Goal: Information Seeking & Learning: Learn about a topic

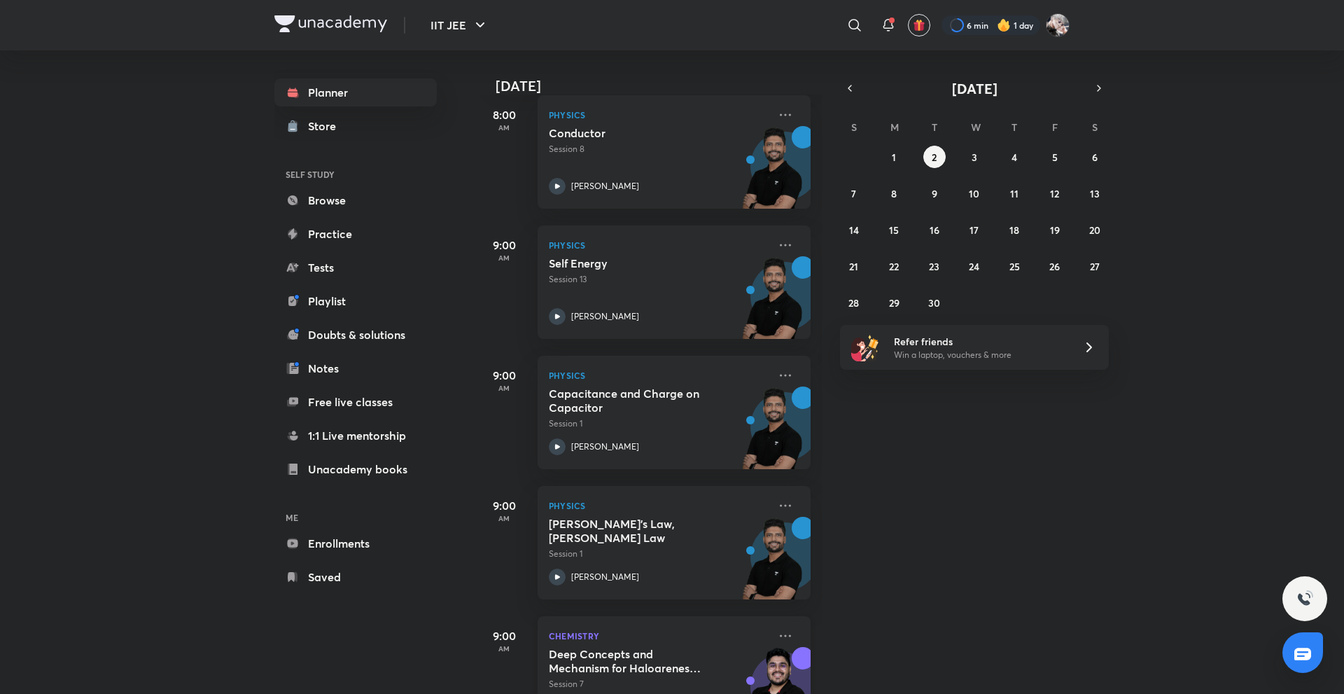
scroll to position [528, 0]
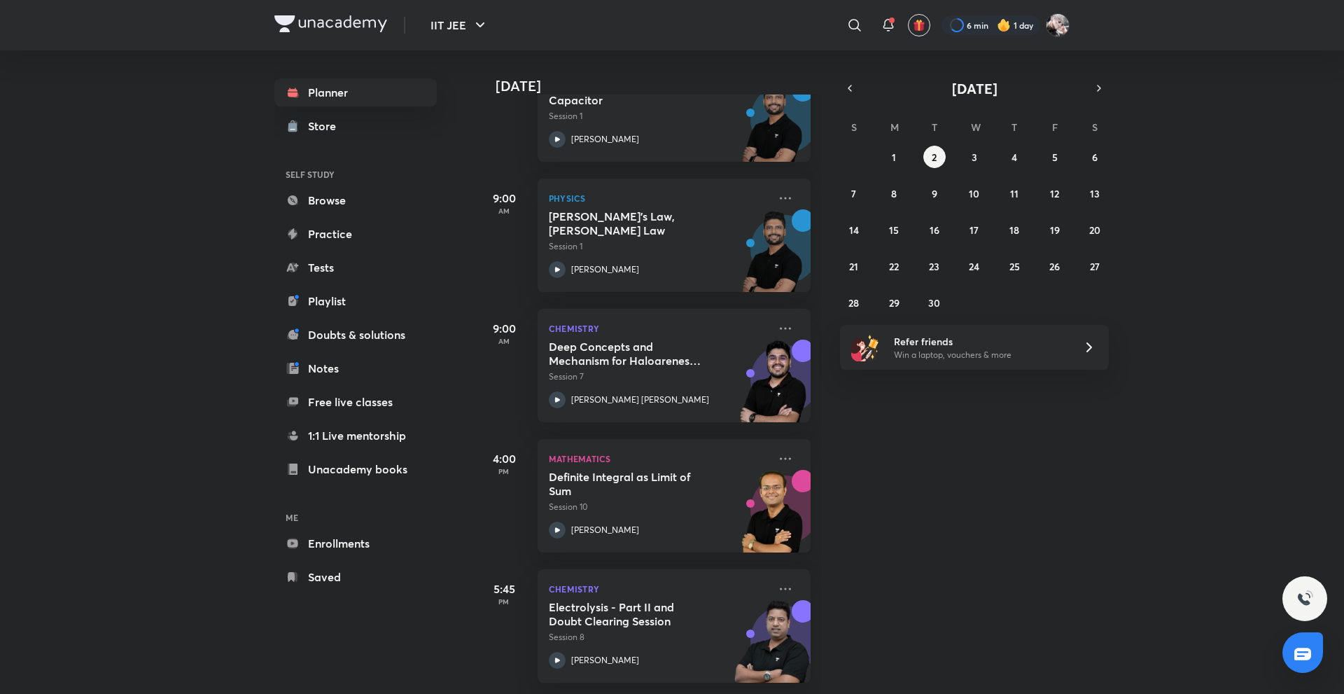
click at [861, 402] on div "[DATE] Good morning, [PERSON_NAME] You have 7 events [DATE] Give us your feedba…" at bounding box center [908, 371] width 865 height 643
click at [861, 405] on div "[DATE] Good morning, [PERSON_NAME] You have 7 events [DATE] Give us your feedba…" at bounding box center [908, 371] width 865 height 643
click at [861, 405] on div "Today Good morning, Navin You have 7 events today Give us your feedback on lear…" at bounding box center [908, 371] width 865 height 643
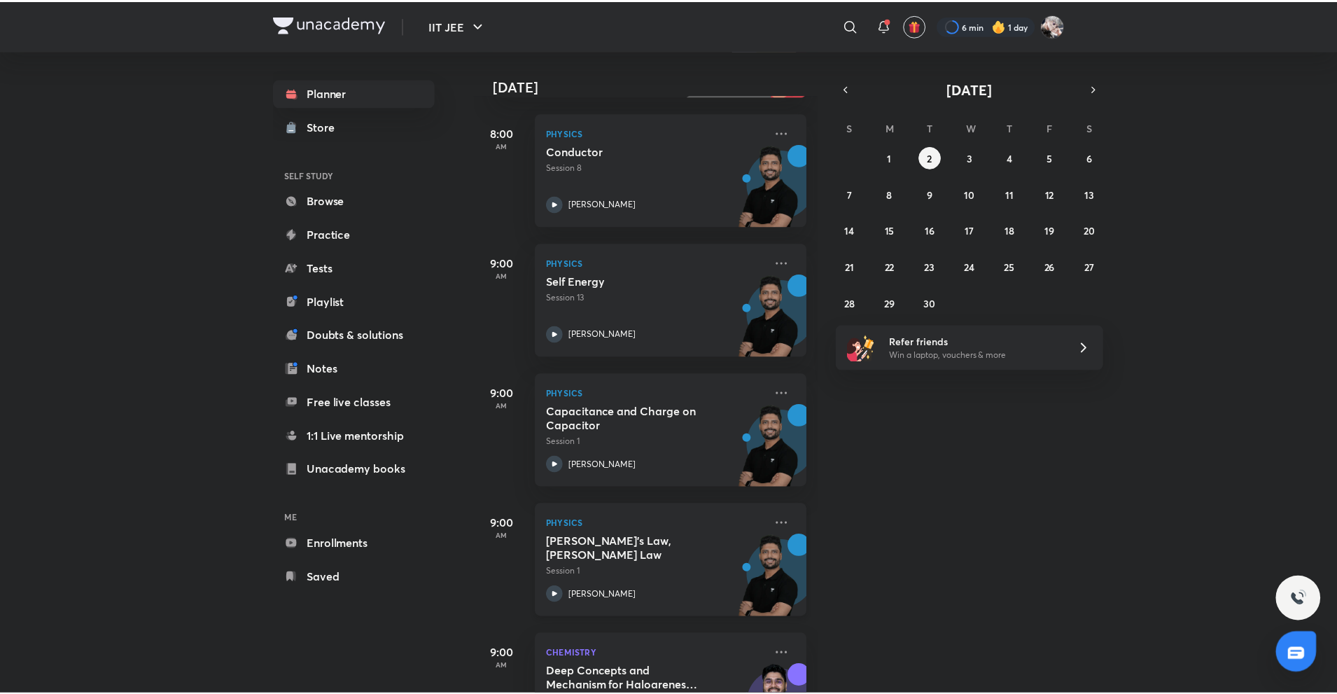
scroll to position [0, 0]
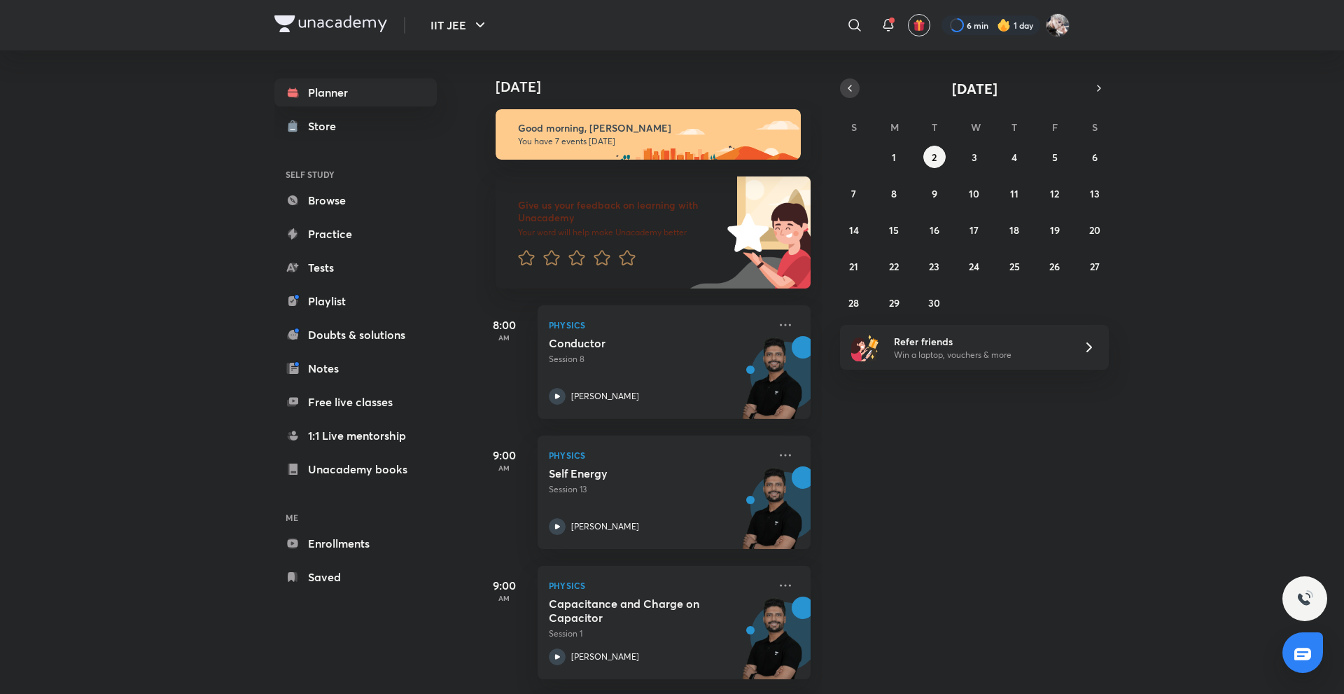
click at [856, 87] on button "button" at bounding box center [850, 88] width 20 height 20
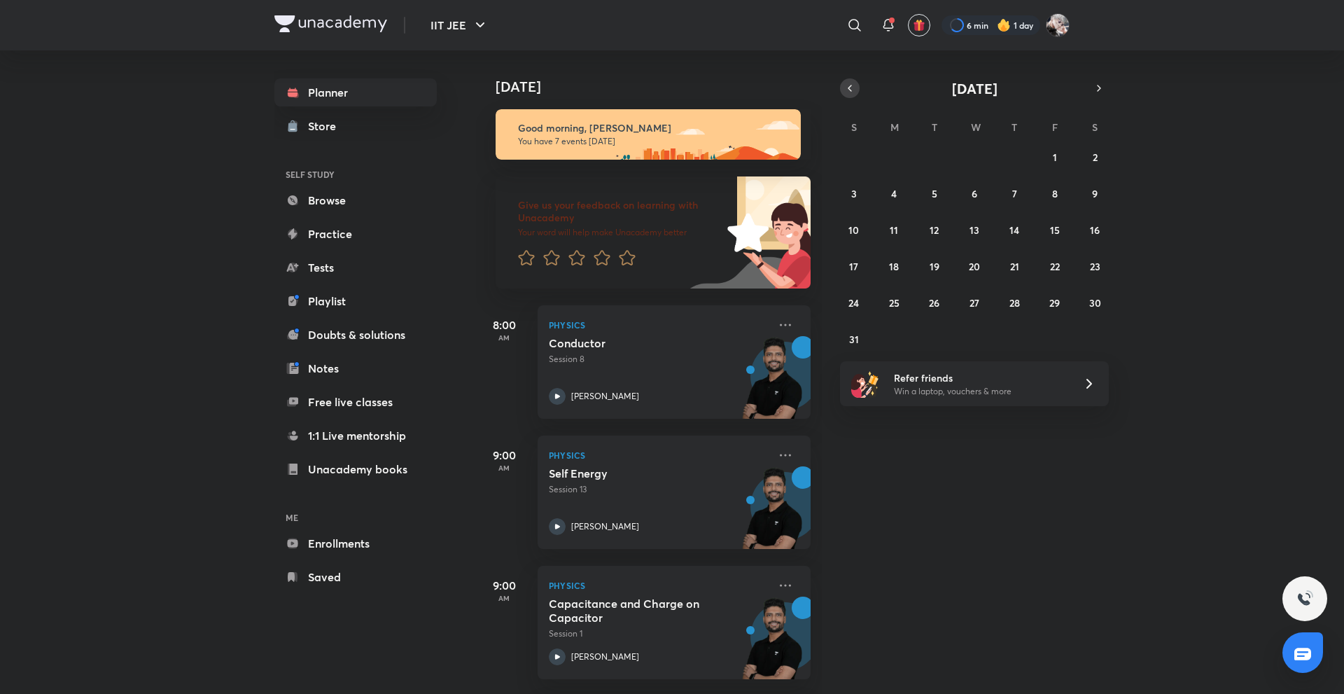
click at [856, 87] on button "button" at bounding box center [850, 88] width 20 height 20
click at [939, 270] on button "22" at bounding box center [934, 266] width 22 height 22
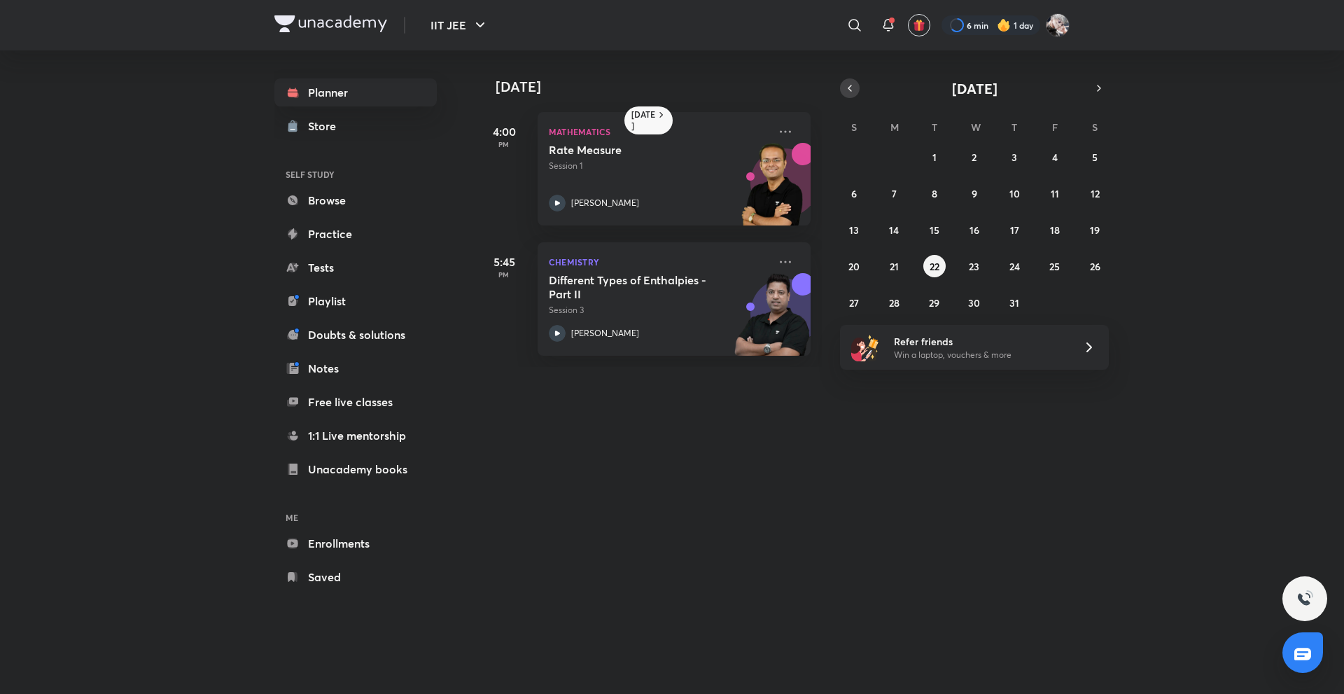
click at [853, 85] on icon "button" at bounding box center [849, 88] width 11 height 13
click at [920, 165] on div "1 2 3 4 5 6 7 8 9 10 11 12 13 14 15 16 17 18 19 20 21 22 23 24 25 26 27 28 29 3…" at bounding box center [974, 230] width 269 height 168
click at [895, 150] on abbr "2" at bounding box center [894, 156] width 5 height 13
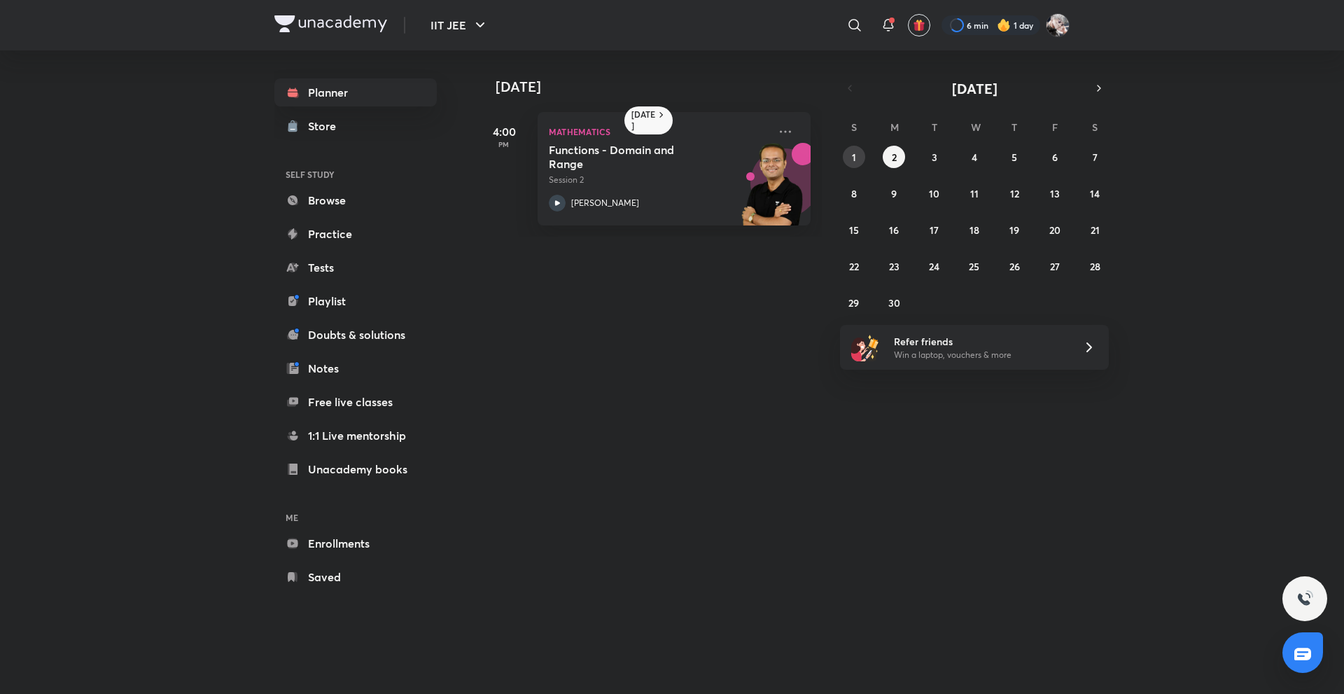
click at [864, 153] on button "1" at bounding box center [854, 157] width 22 height 22
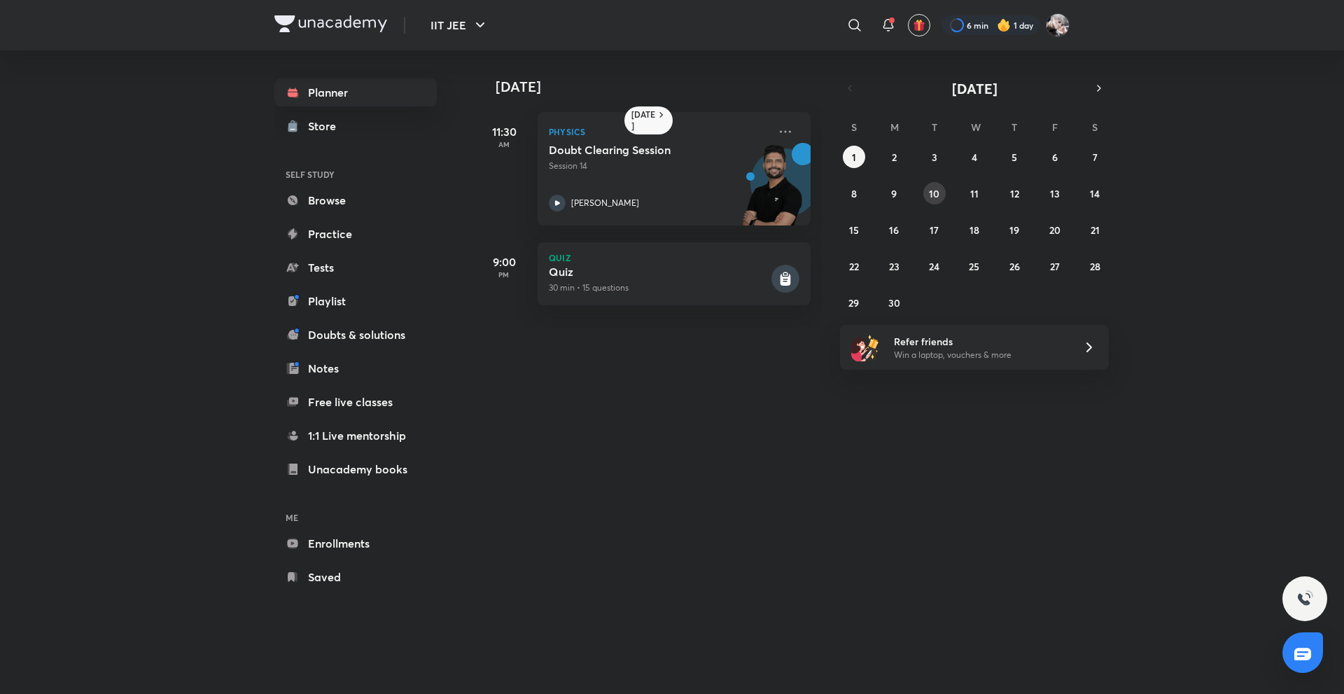
click at [944, 185] on div "1 2 3 4 5 6 7 8 9 10 11 12 13 14 15 16 17 18 19 20 21 22 23 24 25 26 27 28 29 3…" at bounding box center [974, 230] width 269 height 168
click at [925, 173] on div "1 2 3 4 5 6 7 8 9 10 11 12 13 14 15 16 17 18 19 20 21 22 23 24 25 26 27 28 29 3…" at bounding box center [974, 230] width 269 height 168
click at [927, 165] on div "1 2 3 4 5 6 7 8 9 10 11 12 13 14 15 16 17 18 19 20 21 22 23 24 25 26 27 28 29 3…" at bounding box center [974, 230] width 269 height 168
click at [927, 165] on button "3" at bounding box center [934, 157] width 22 height 22
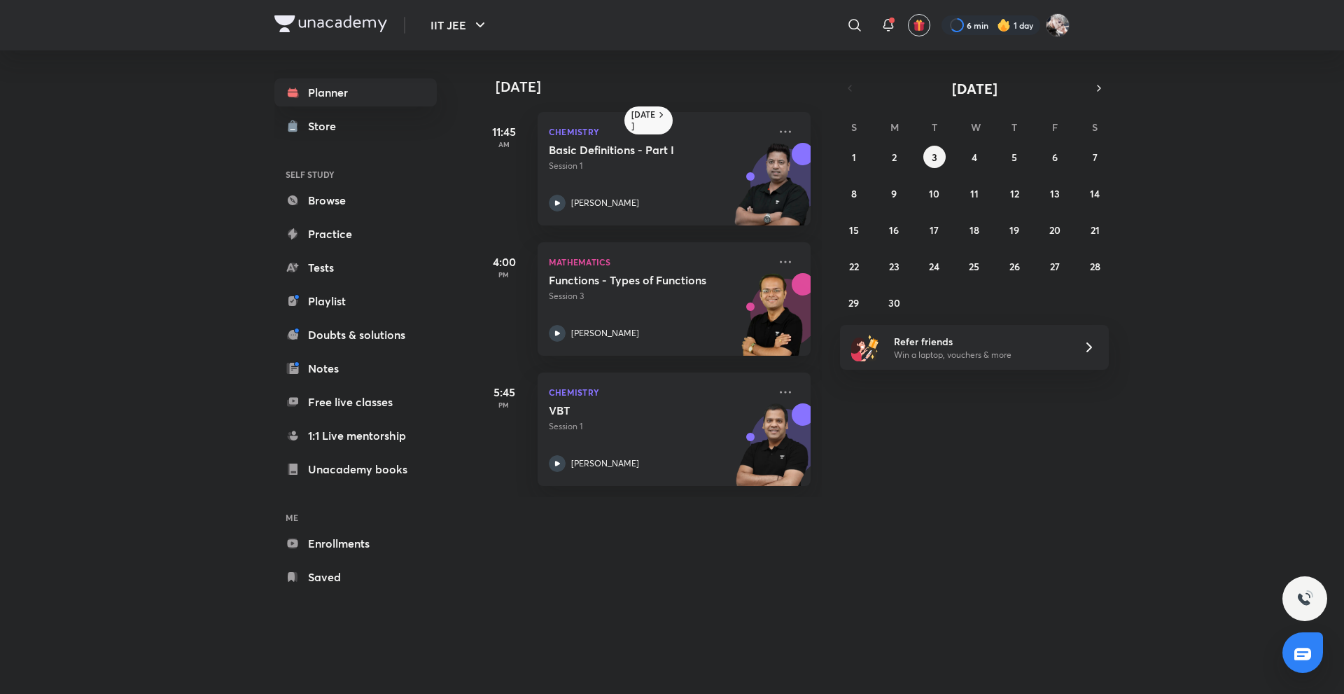
click at [981, 168] on div "1 2 3 4 5 6 7 8 9 10 11 12 13 14 15 16 17 18 19 20 21 22 23 24 25 26 27 28 29 3…" at bounding box center [974, 230] width 269 height 168
click at [967, 158] on button "4" at bounding box center [974, 157] width 22 height 22
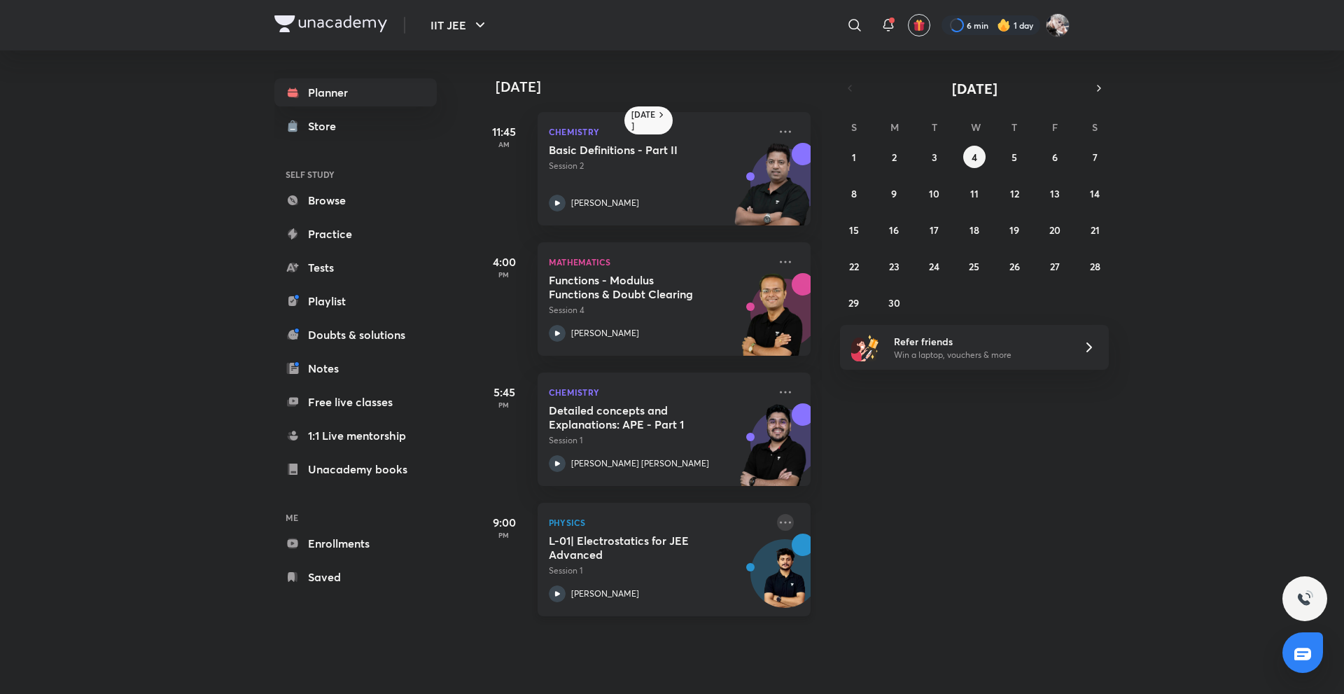
click at [777, 528] on icon at bounding box center [785, 522] width 17 height 17
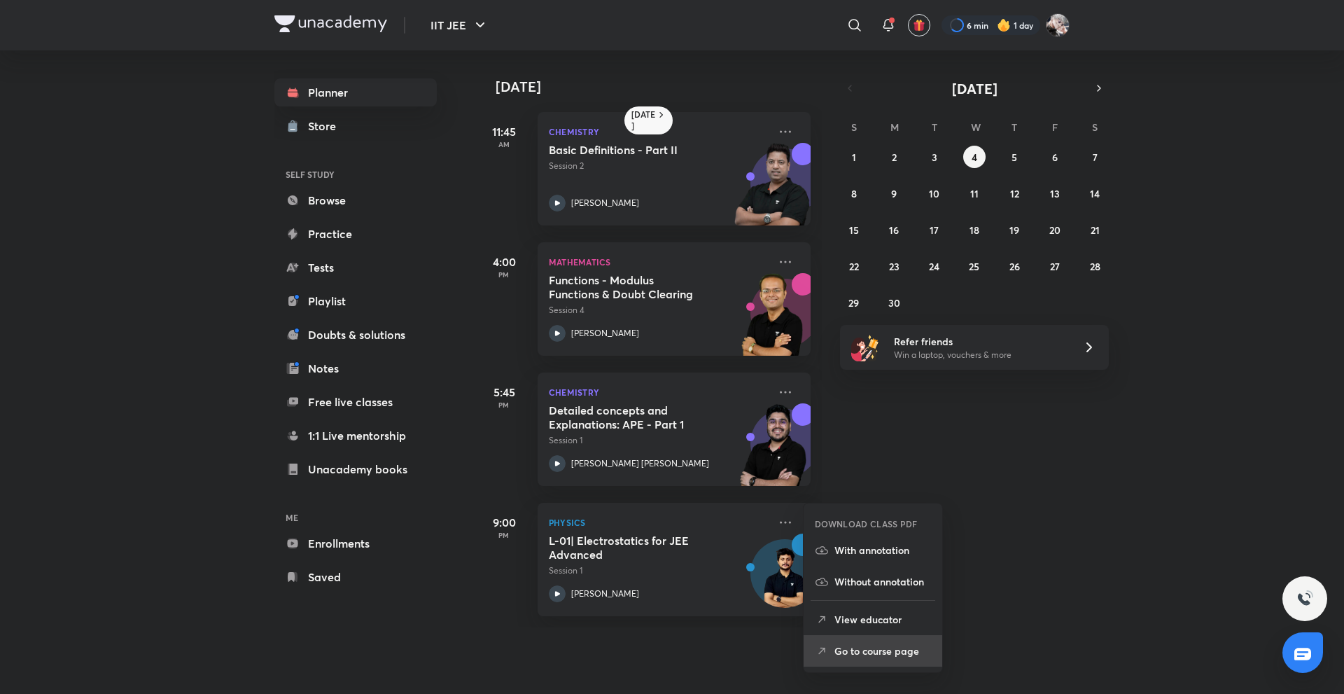
click at [871, 650] on p "Go to course page" at bounding box center [882, 650] width 97 height 15
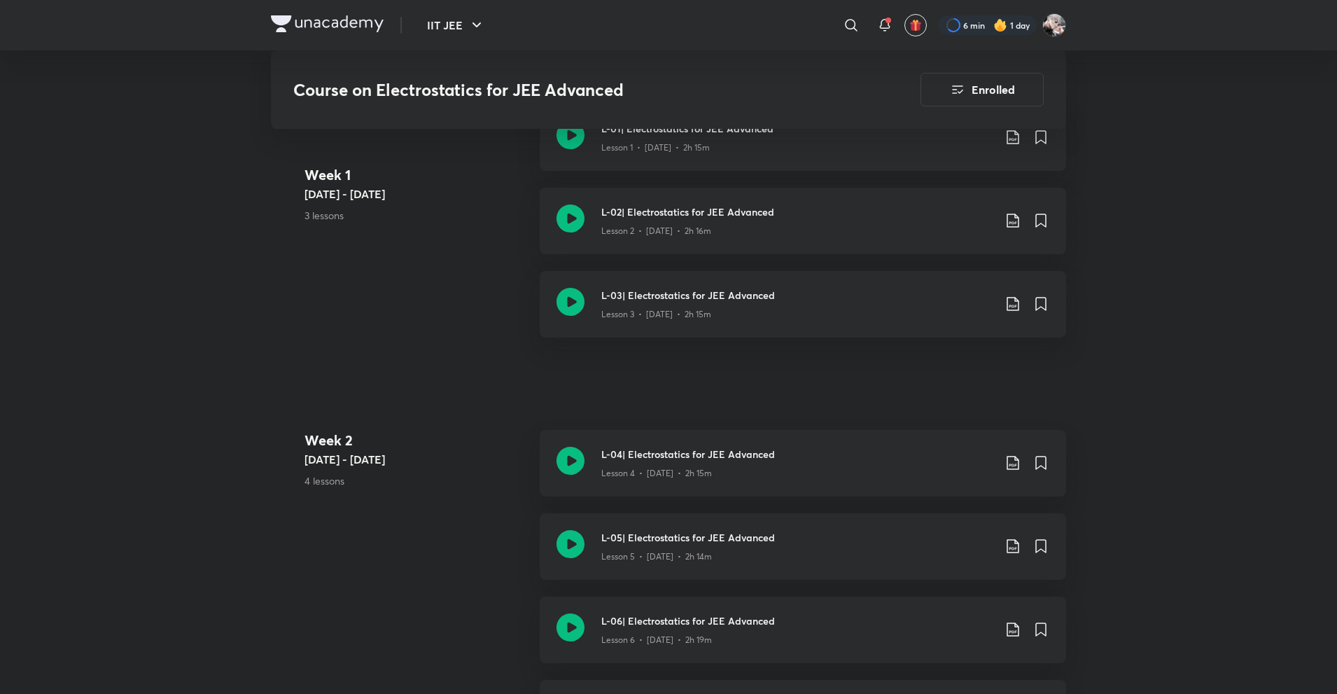
scroll to position [280, 0]
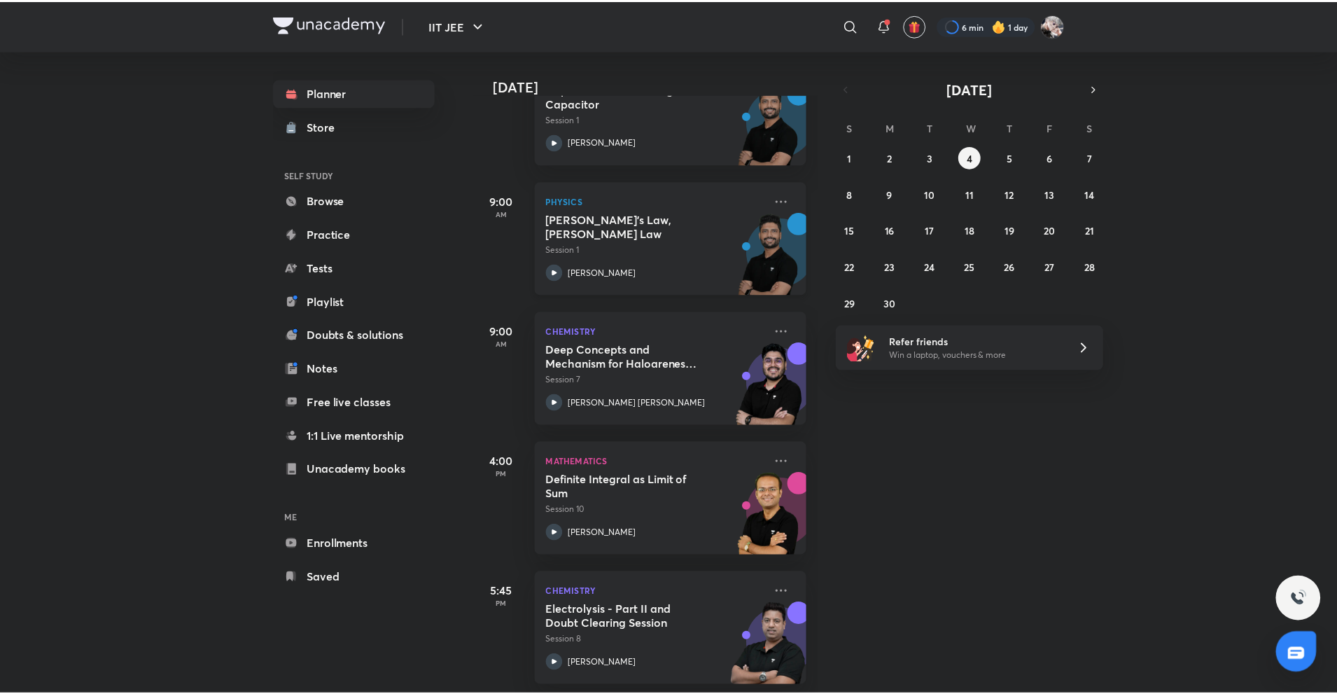
scroll to position [528, 0]
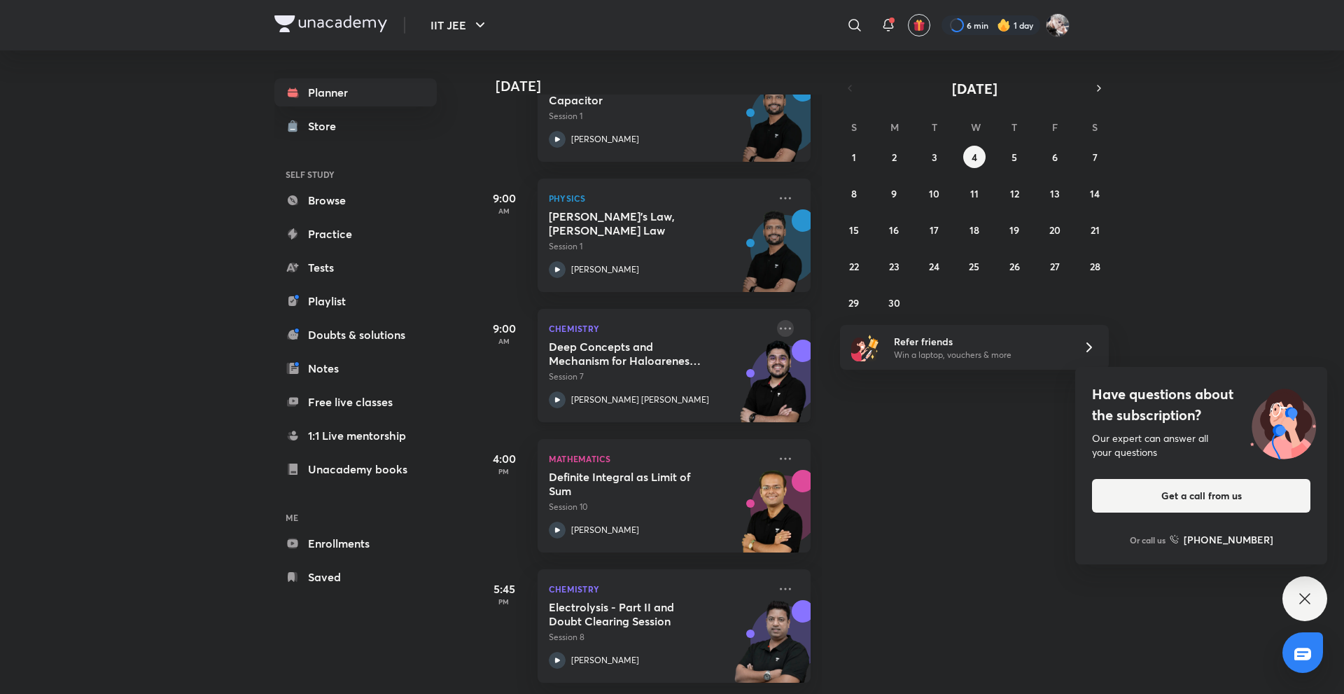
click at [780, 323] on icon at bounding box center [785, 328] width 17 height 17
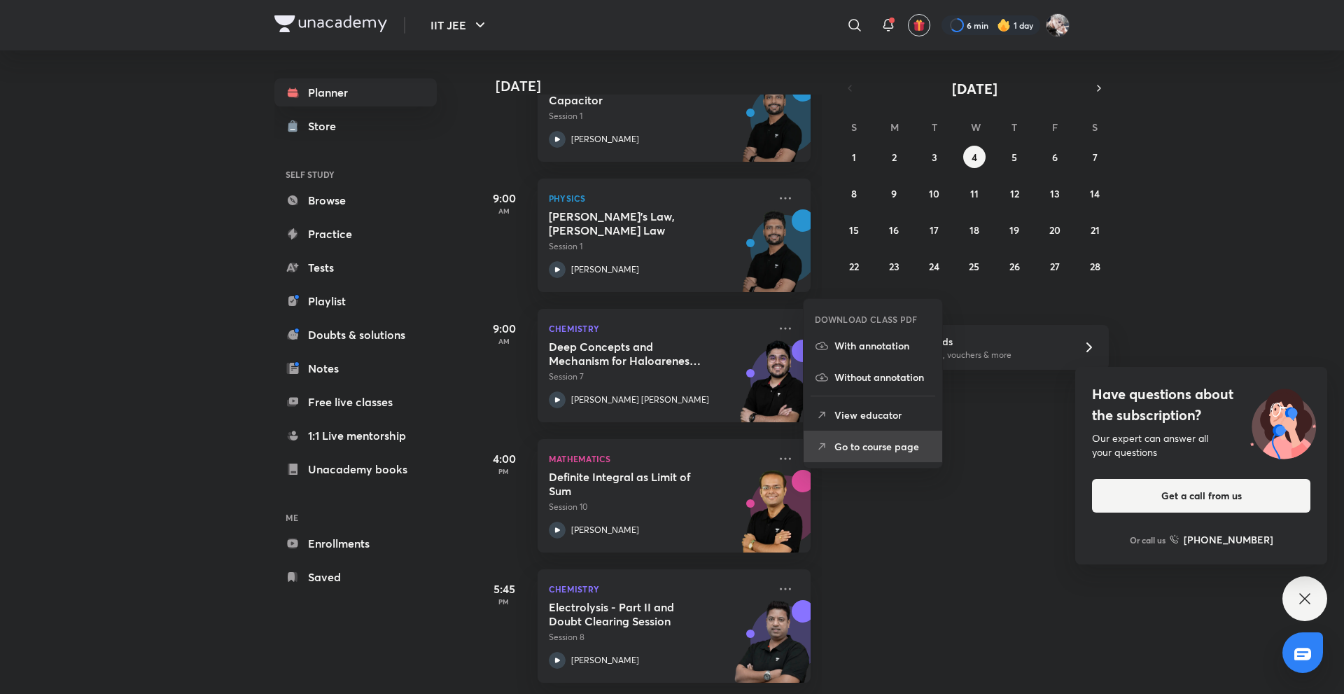
click at [851, 454] on li "Go to course page" at bounding box center [872, 445] width 139 height 31
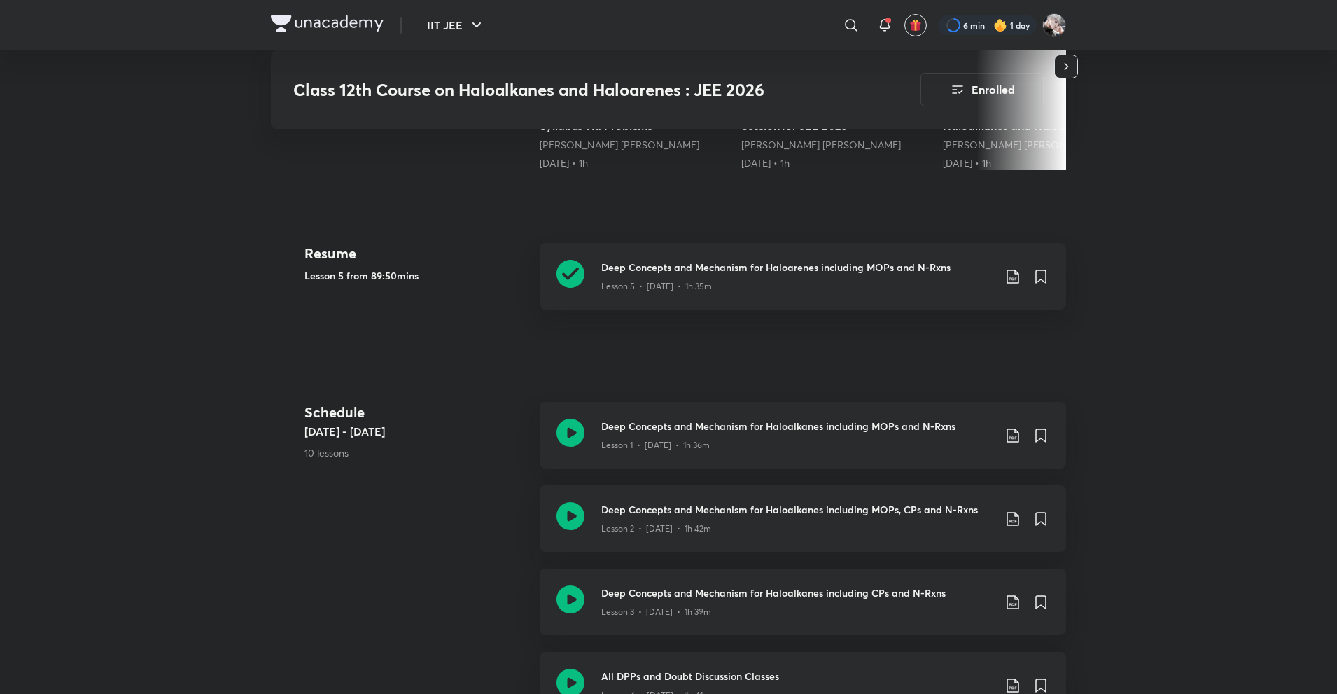
scroll to position [560, 0]
click at [627, 272] on h3 "Deep Concepts and Mechanism for Haloarenes including MOPs and N-Rxns" at bounding box center [797, 266] width 392 height 15
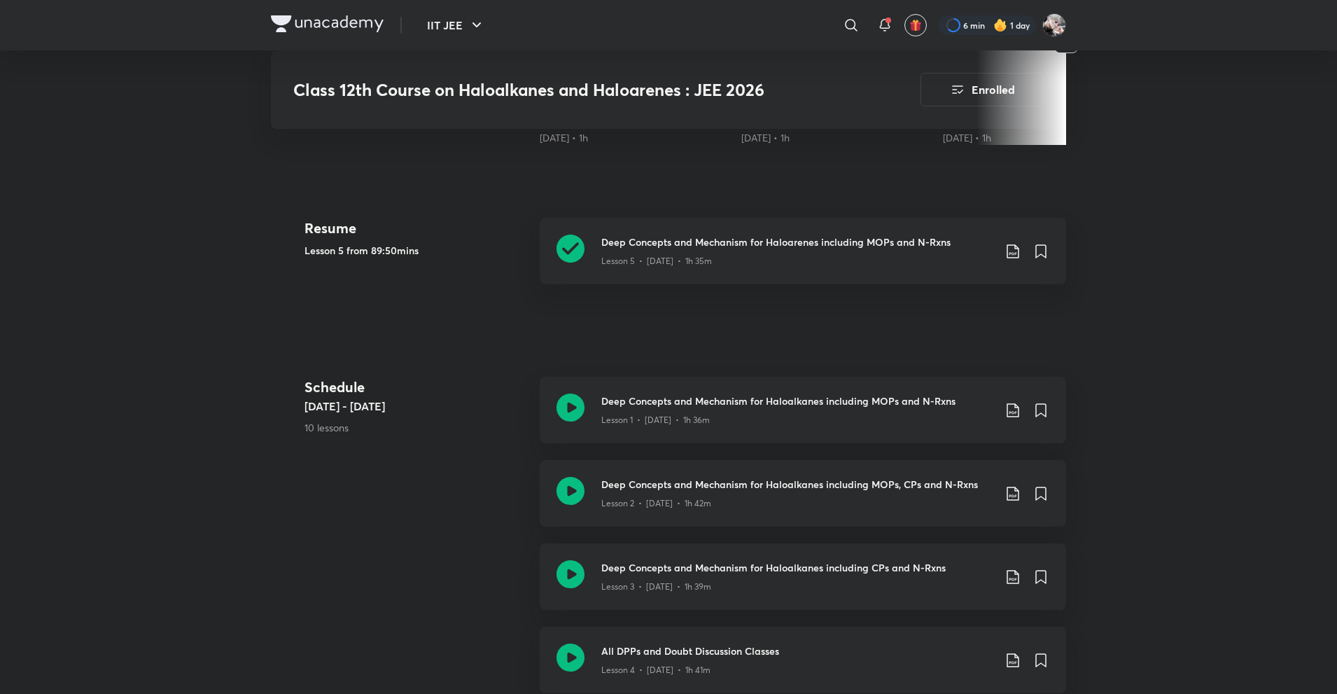
scroll to position [840, 0]
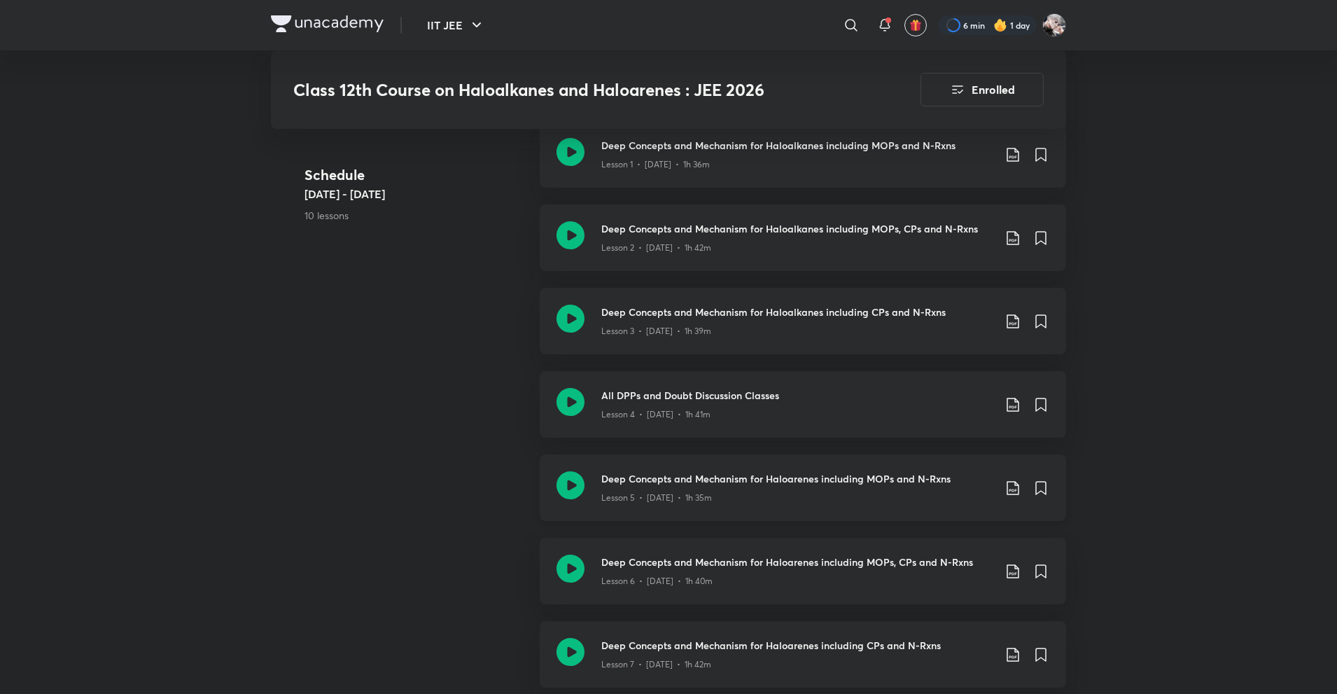
click at [691, 480] on h3 "Deep Concepts and Mechanism for Haloarenes including MOPs and N-Rxns" at bounding box center [797, 478] width 392 height 15
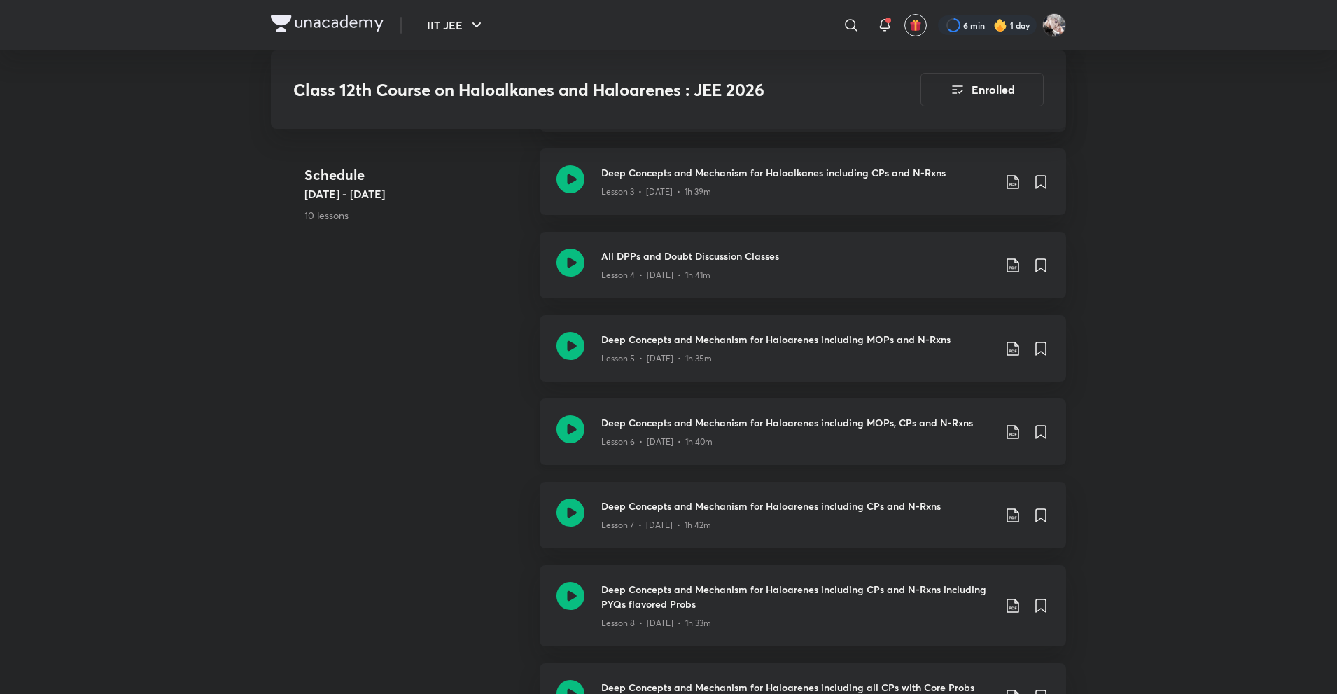
scroll to position [980, 0]
click at [631, 424] on h3 "Deep Concepts and Mechanism for Haloarenes including MOPs, CPs and N-Rxns" at bounding box center [797, 421] width 392 height 15
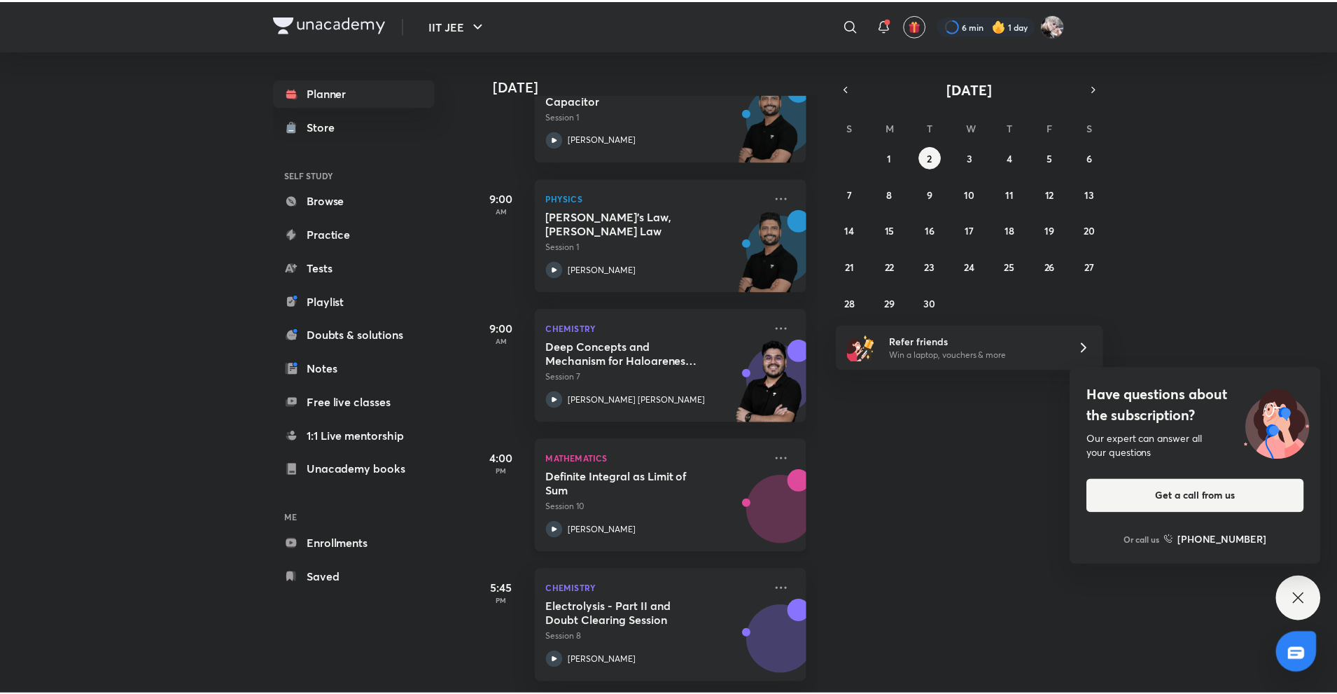
scroll to position [528, 0]
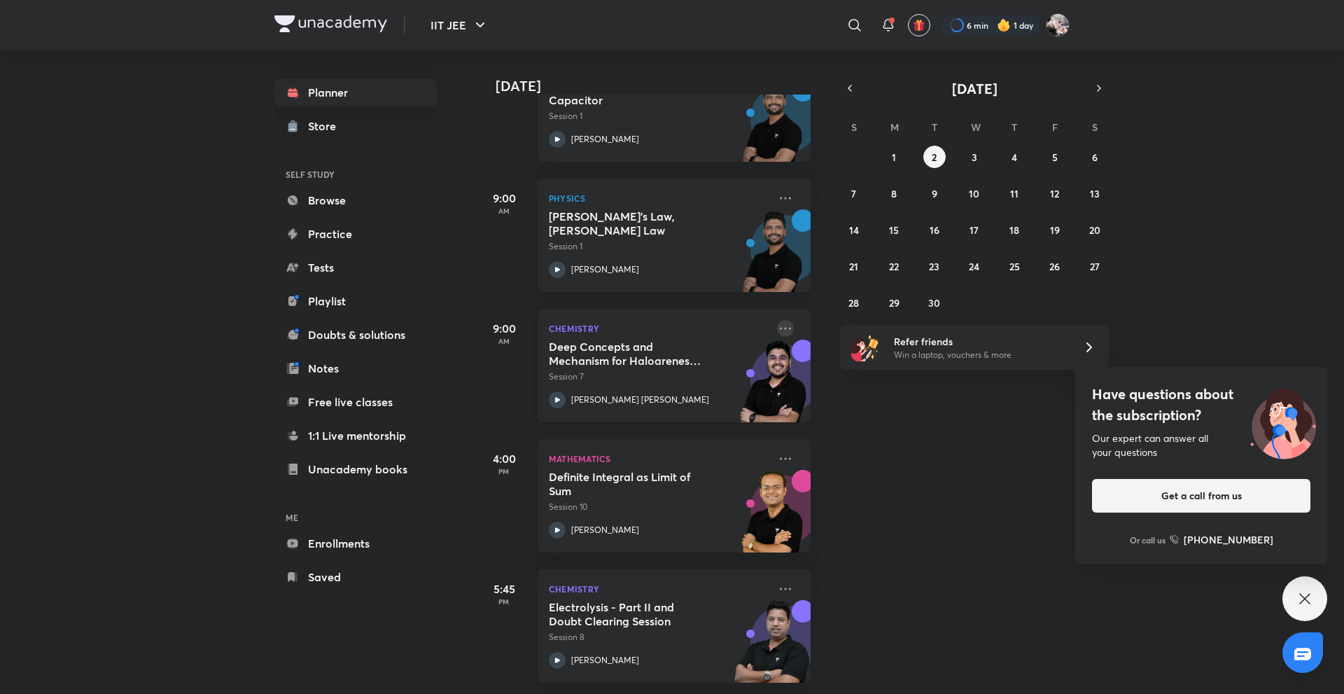
click at [777, 320] on icon at bounding box center [785, 328] width 17 height 17
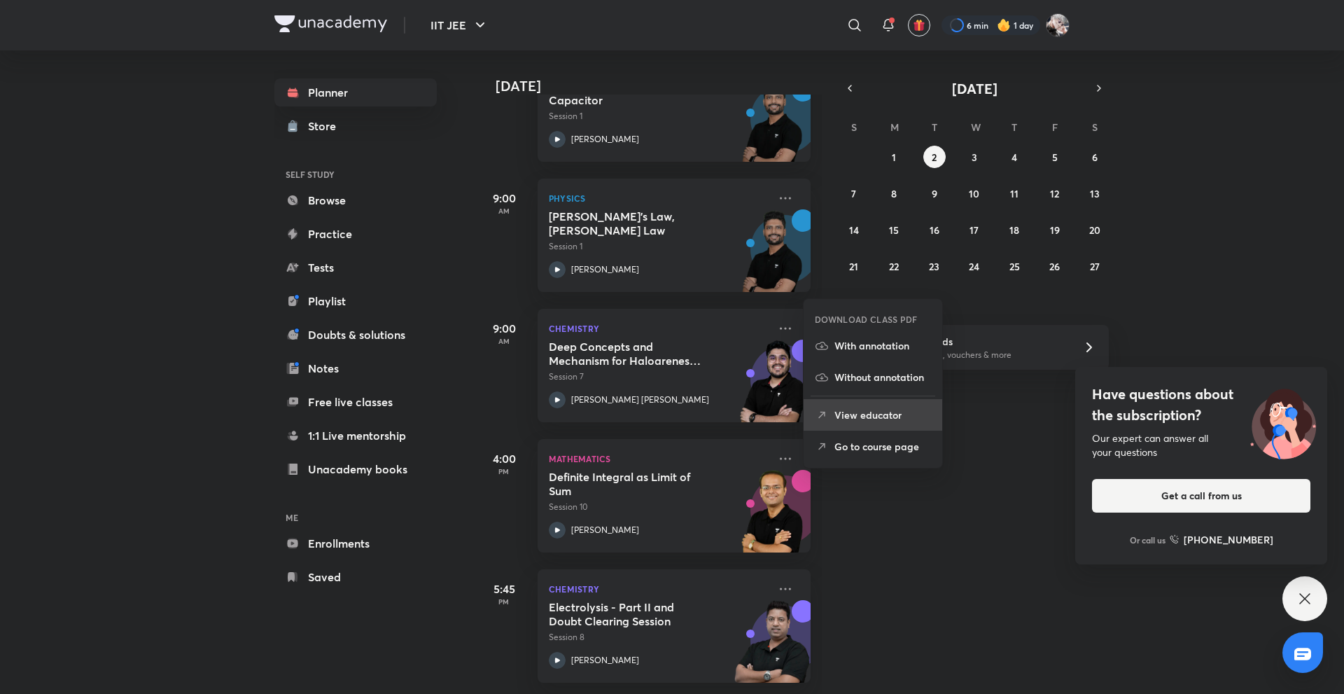
click at [843, 409] on p "View educator" at bounding box center [882, 414] width 97 height 15
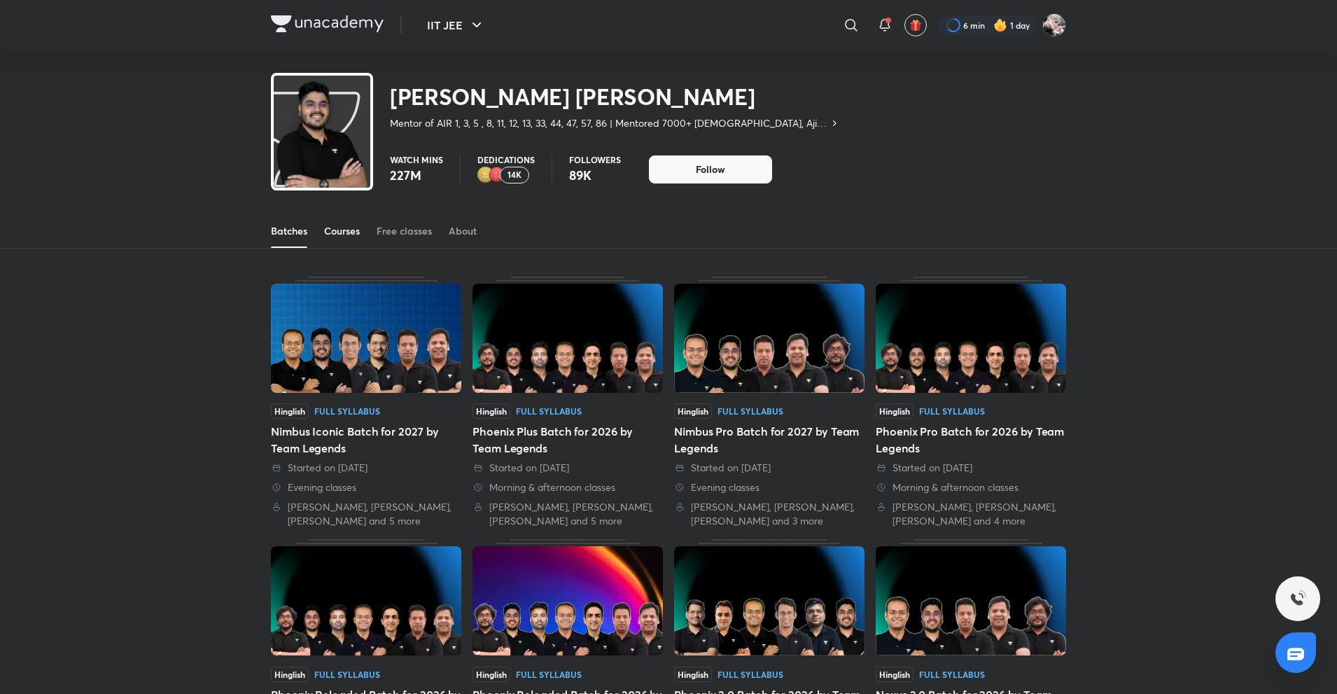
click at [339, 235] on div "Courses" at bounding box center [342, 231] width 36 height 14
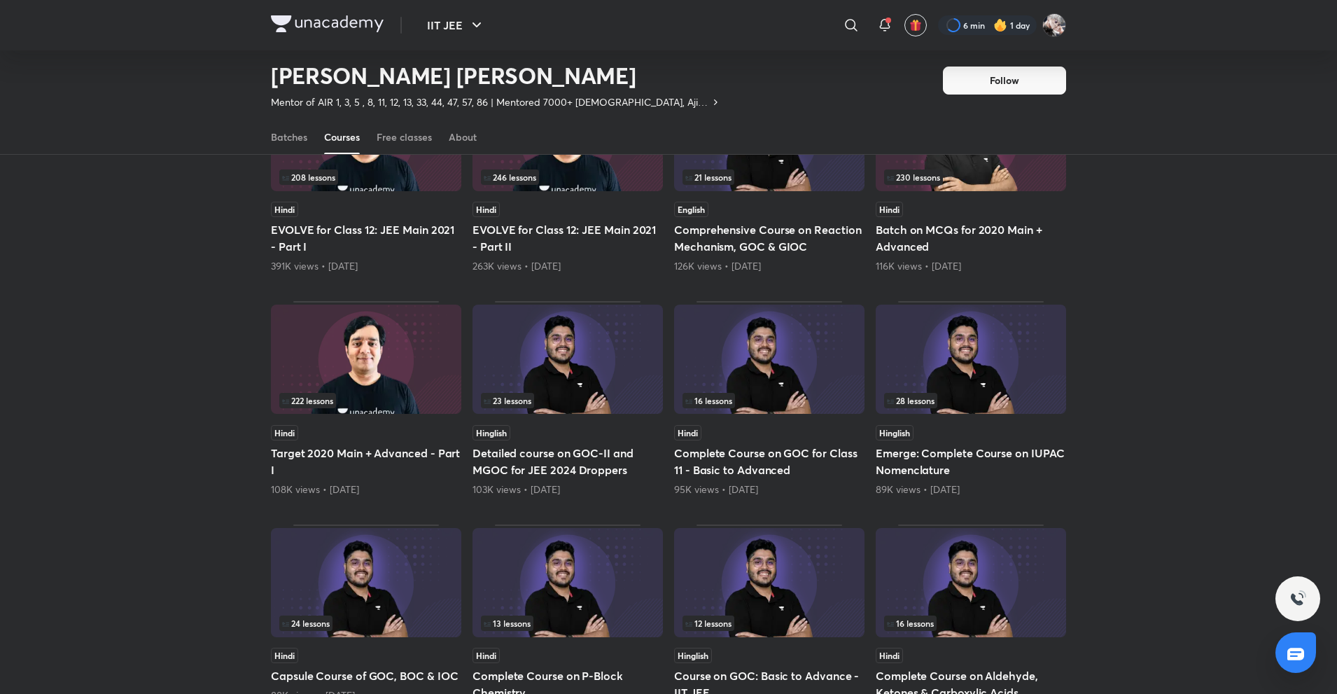
scroll to position [61, 0]
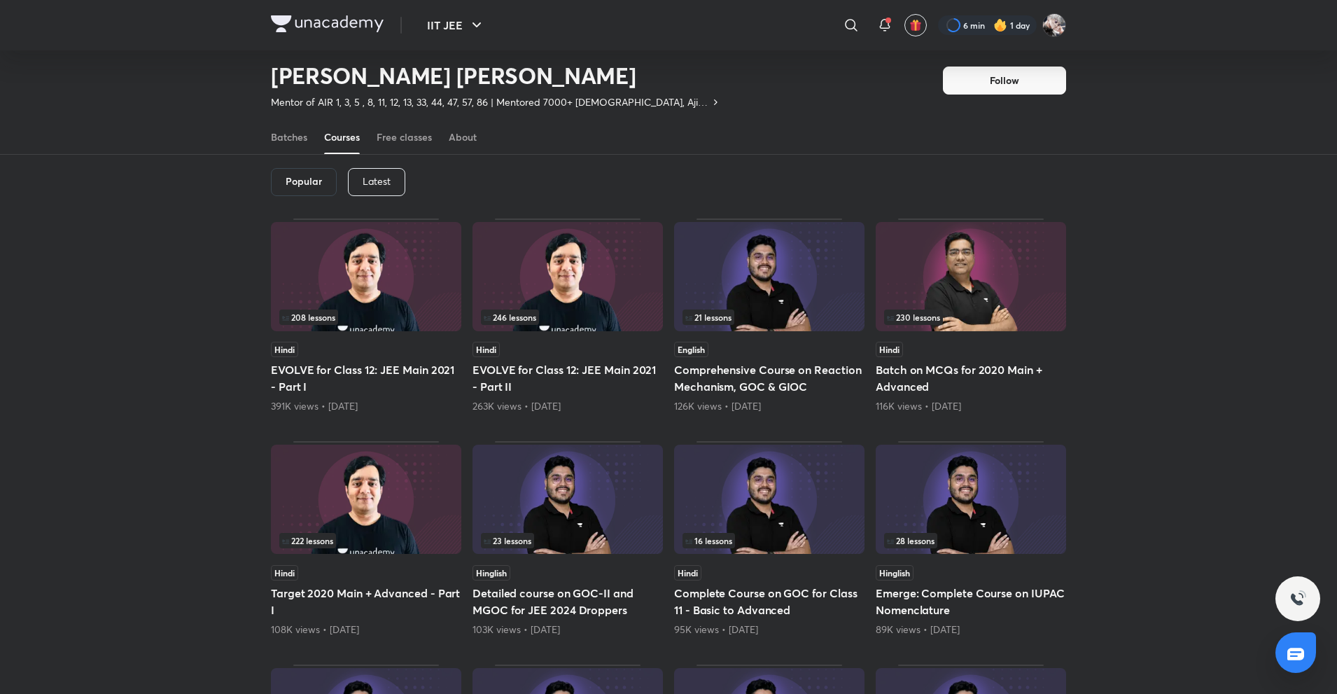
click at [383, 179] on p "Latest" at bounding box center [377, 181] width 28 height 11
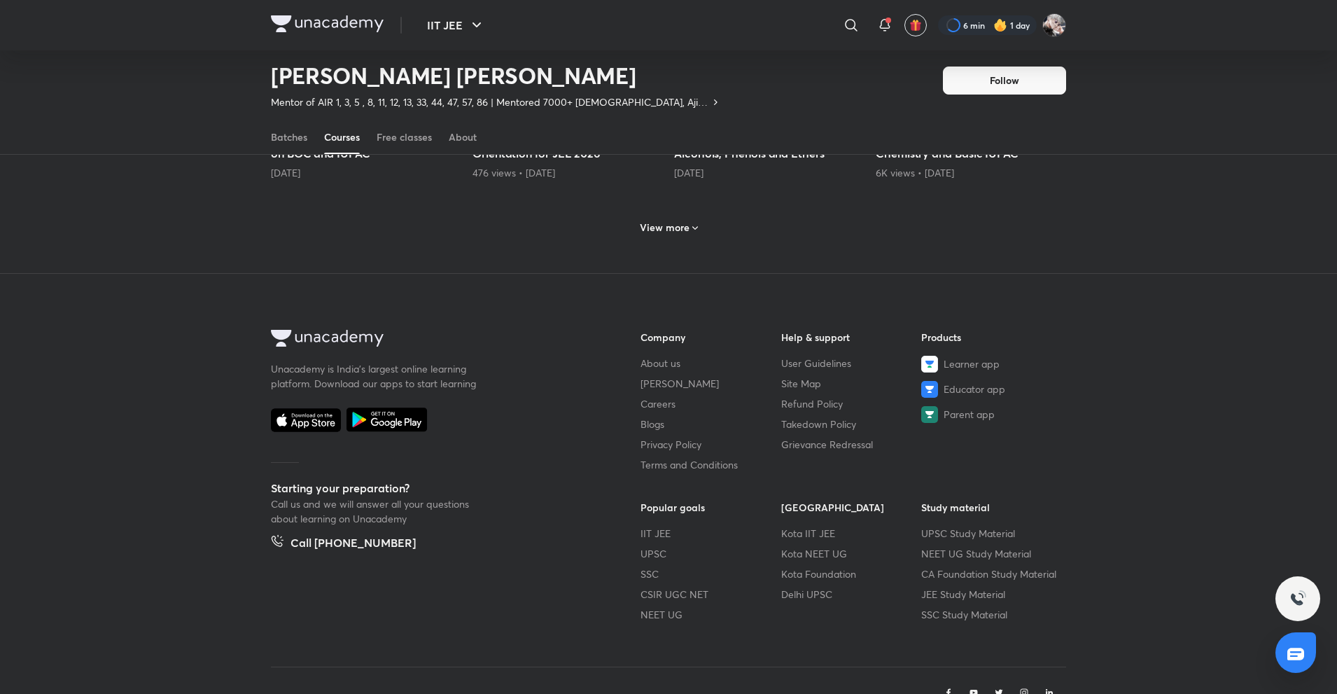
scroll to position [803, 0]
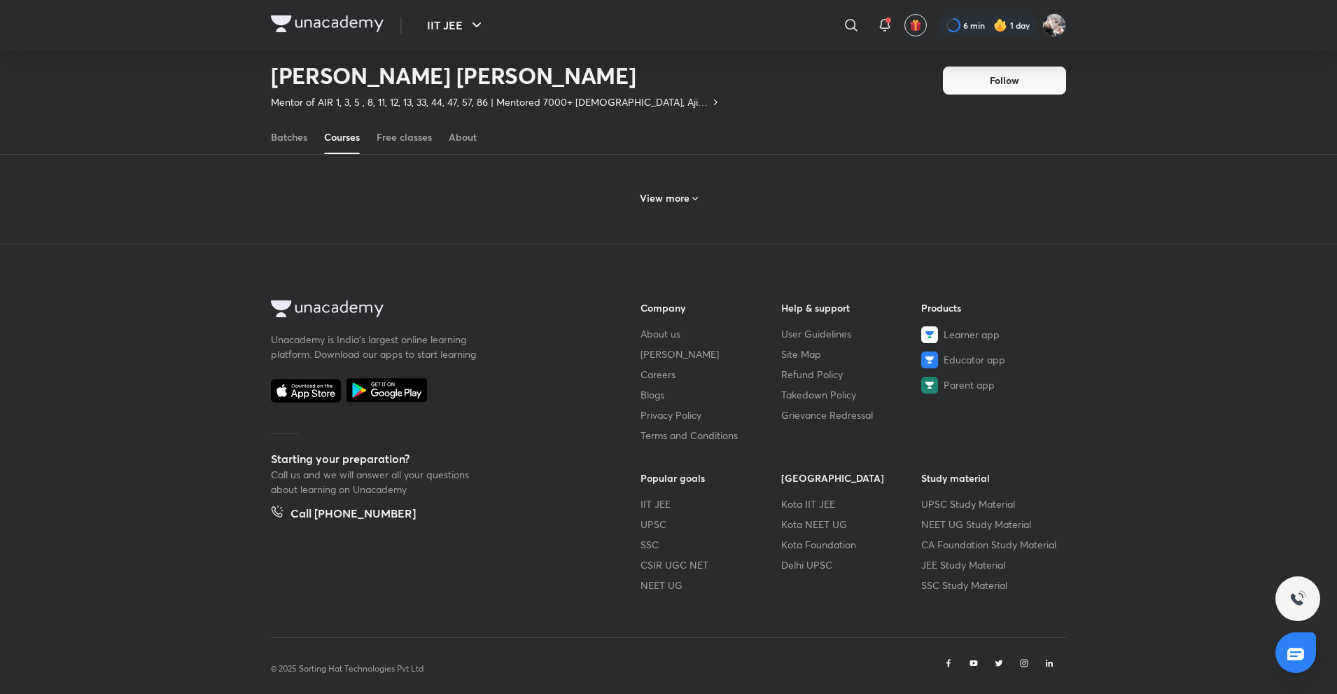
click at [711, 178] on div "View more" at bounding box center [668, 196] width 795 height 36
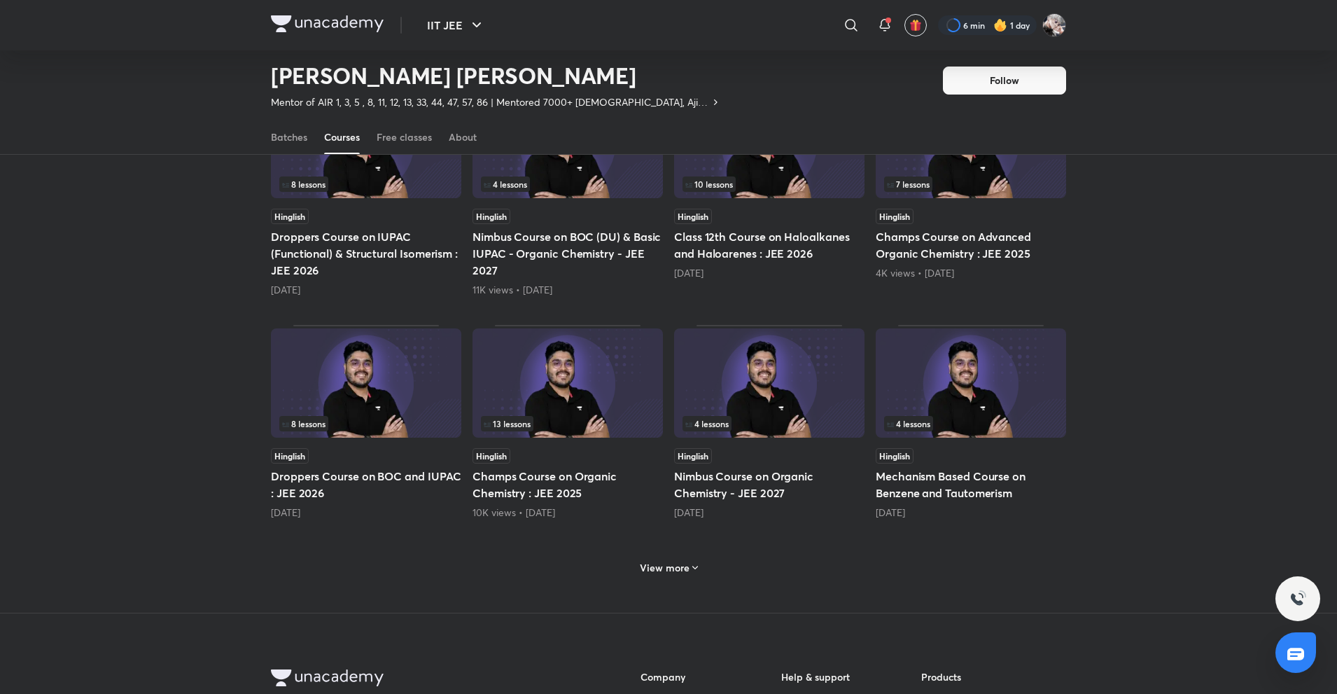
scroll to position [1488, 0]
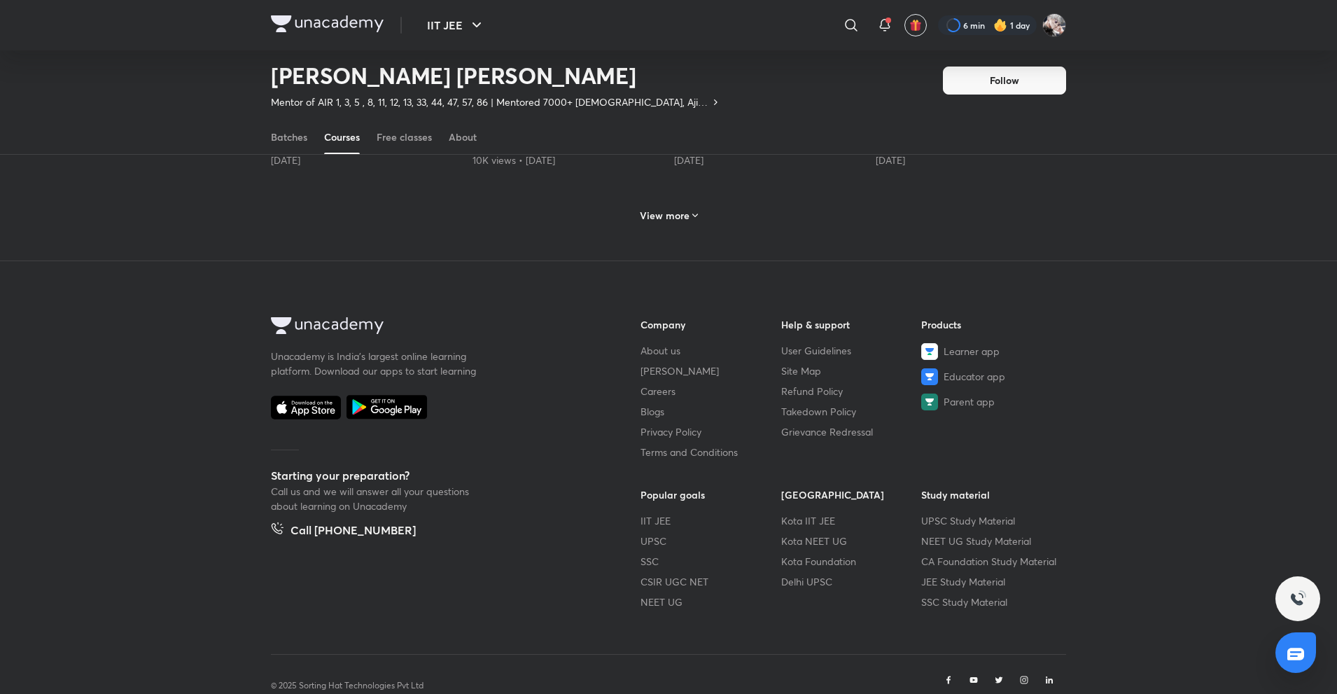
click at [680, 209] on h6 "View more" at bounding box center [665, 216] width 50 height 14
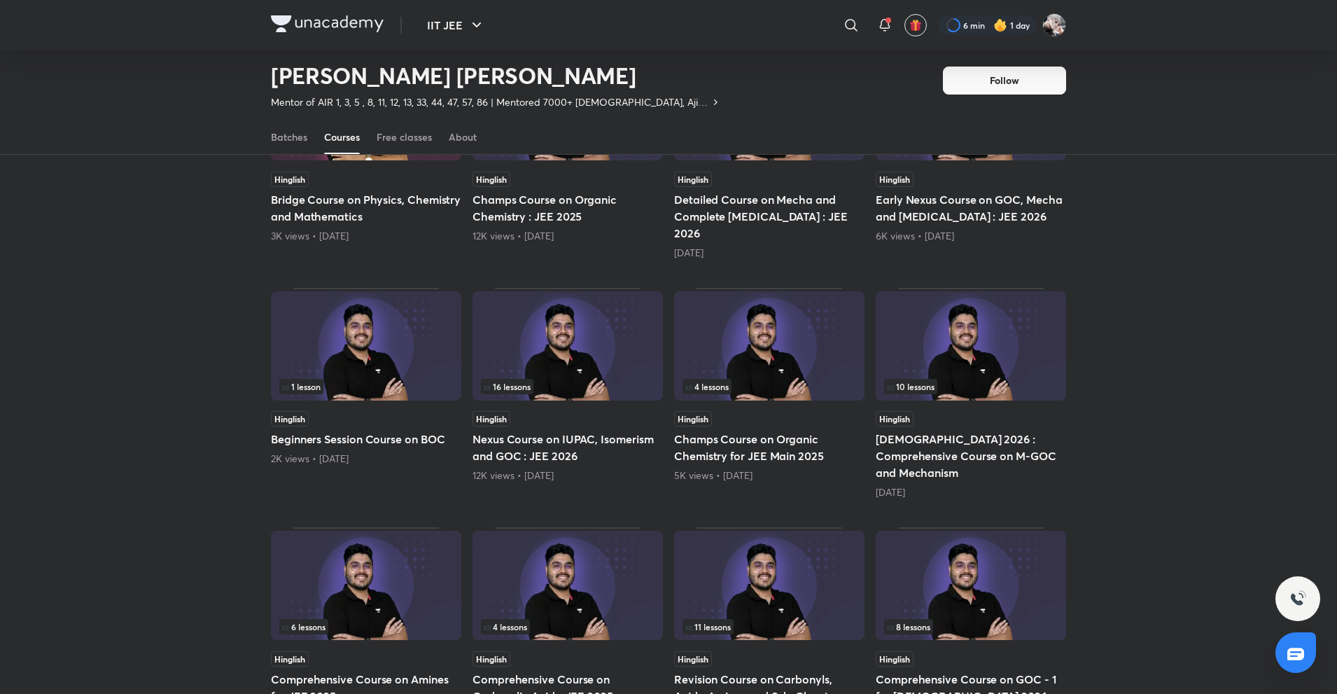
scroll to position [2156, 0]
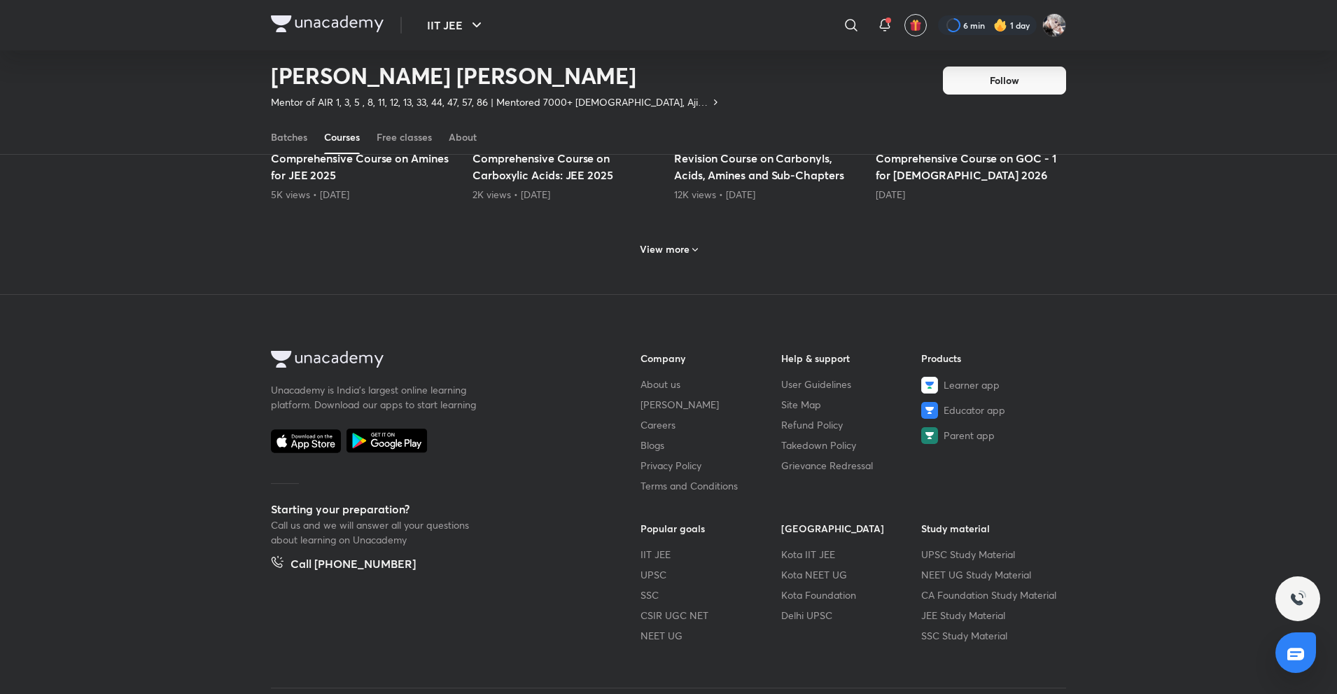
click at [680, 242] on h6 "View more" at bounding box center [665, 249] width 50 height 14
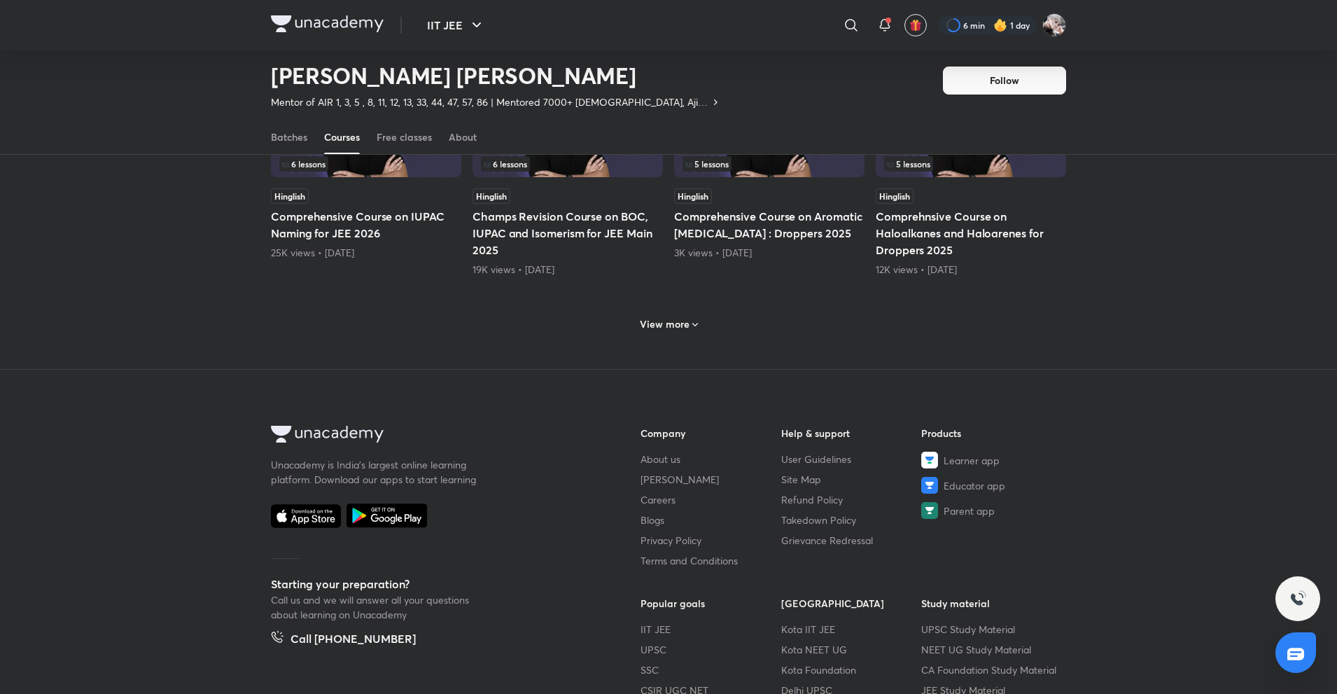
scroll to position [2842, 0]
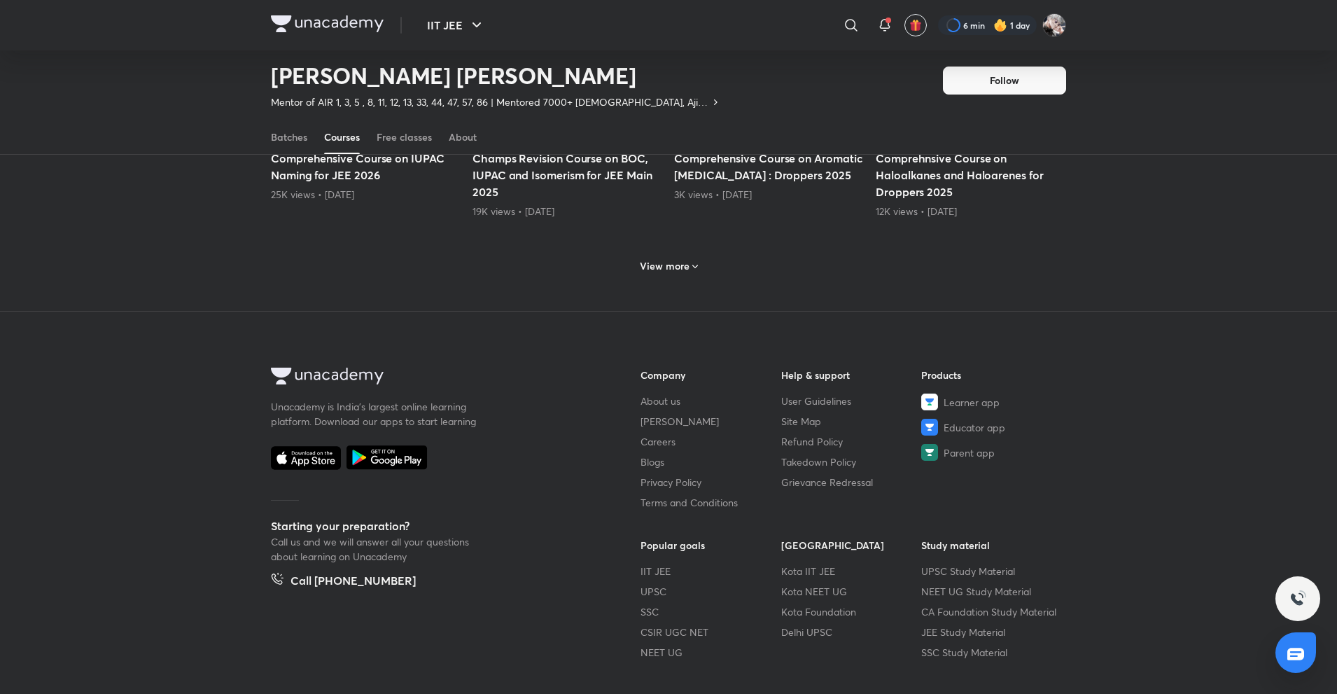
click at [680, 259] on h6 "View more" at bounding box center [665, 266] width 50 height 14
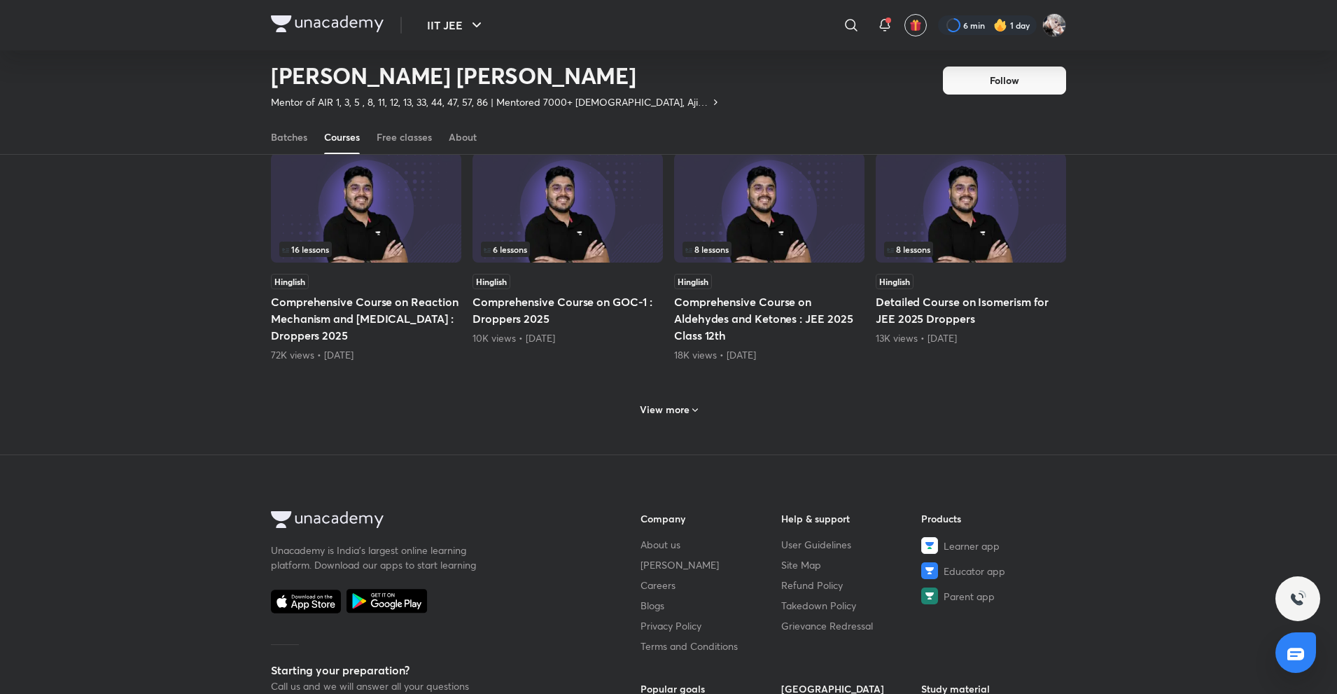
scroll to position [3402, 0]
click at [675, 401] on h6 "View more" at bounding box center [665, 408] width 50 height 14
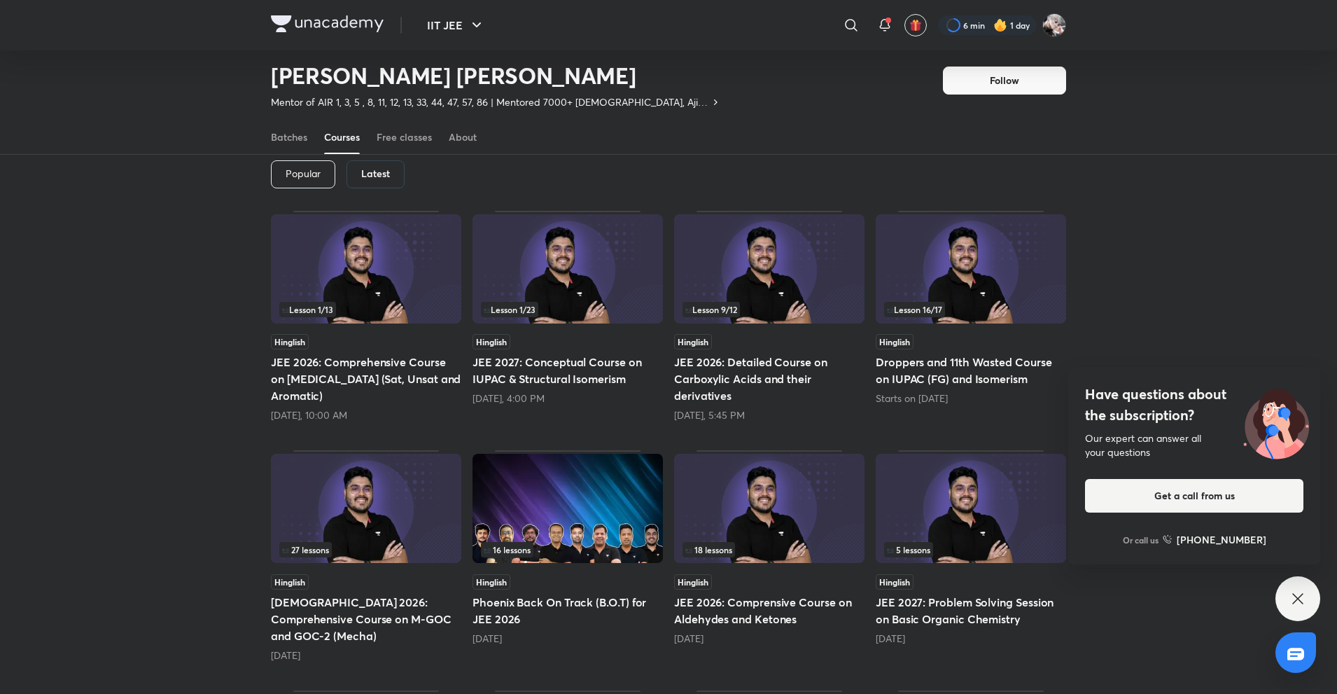
scroll to position [63, 0]
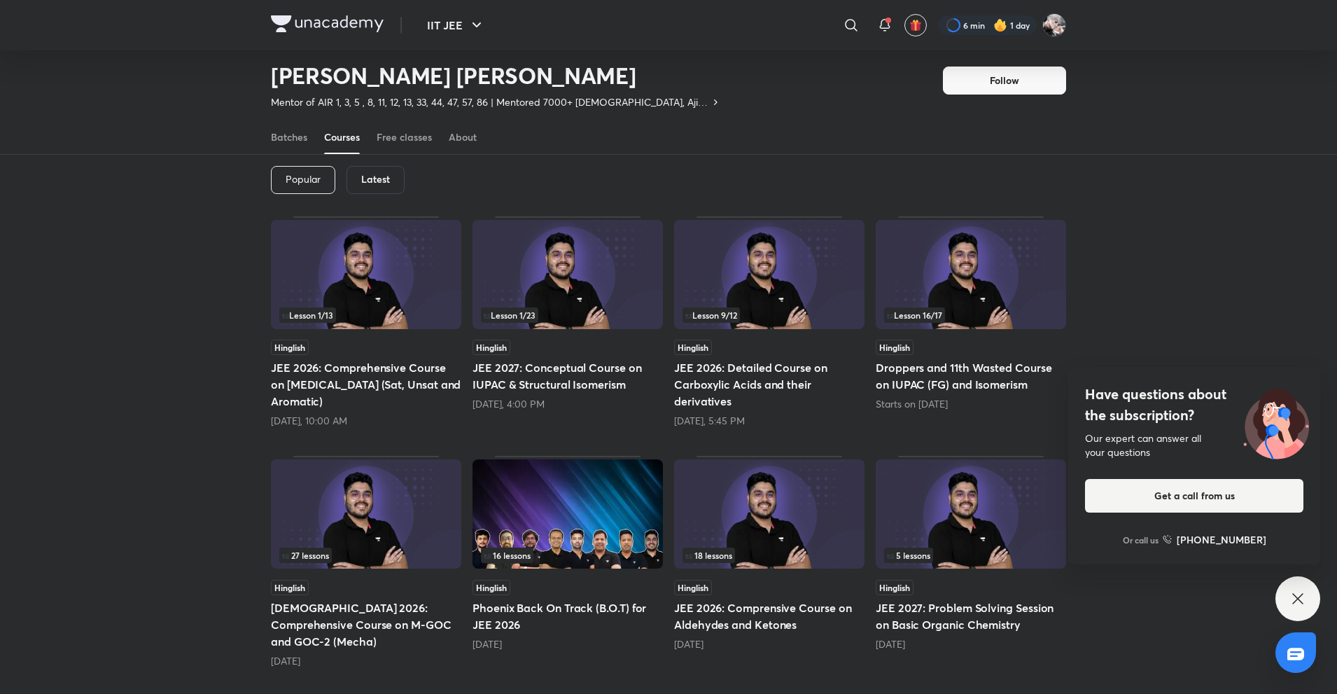
click at [767, 291] on img at bounding box center [769, 274] width 190 height 109
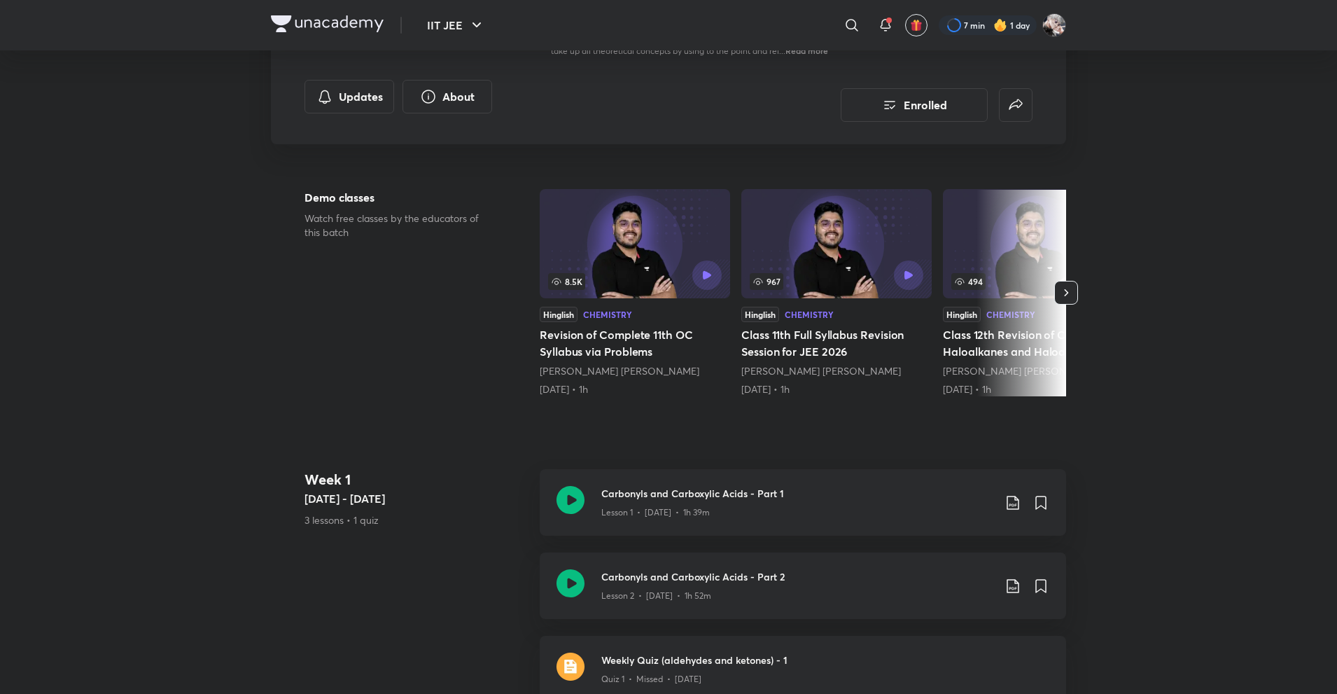
scroll to position [280, 0]
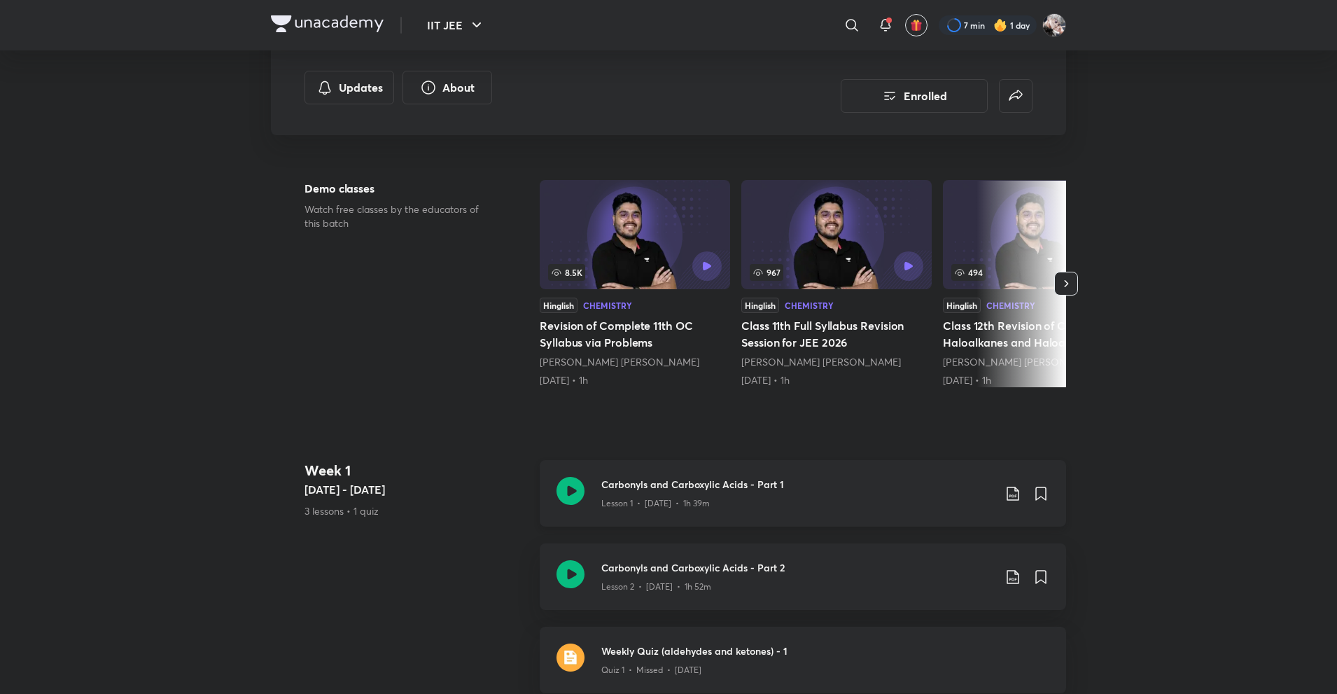
click at [625, 491] on h3 "Carbonyls and Carboxylic Acids - Part 1" at bounding box center [797, 484] width 392 height 15
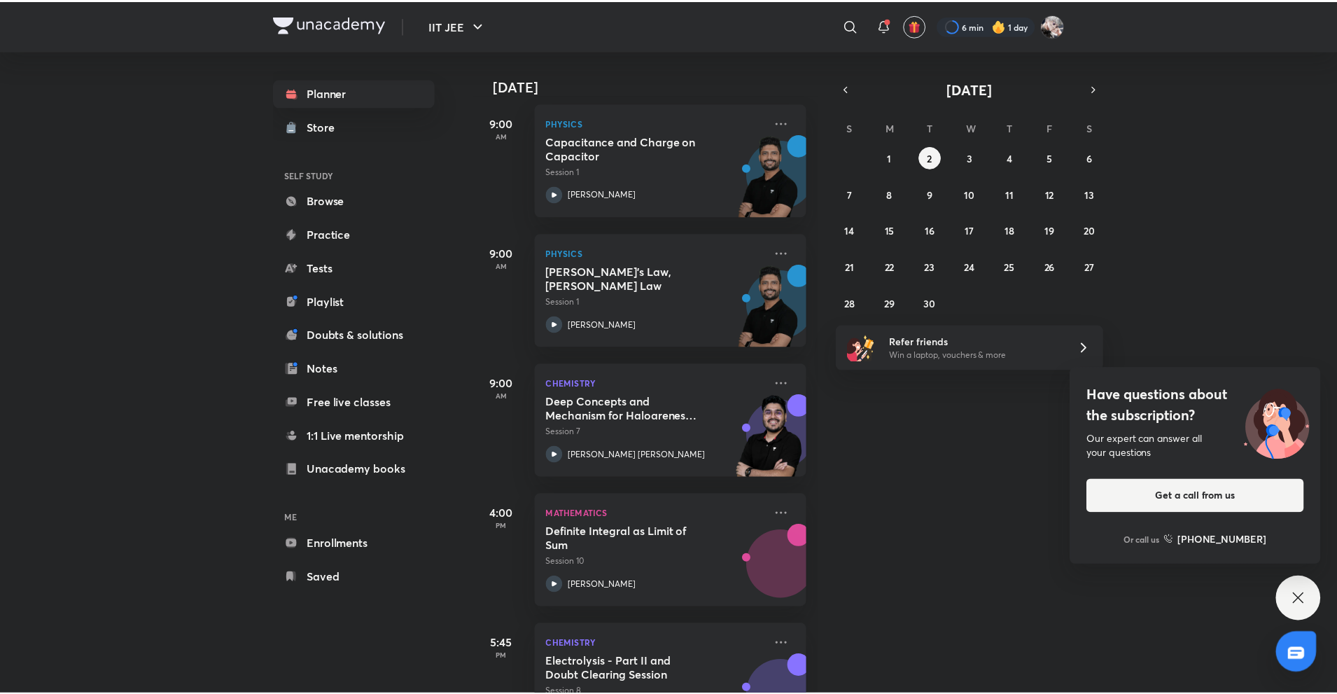
scroll to position [528, 0]
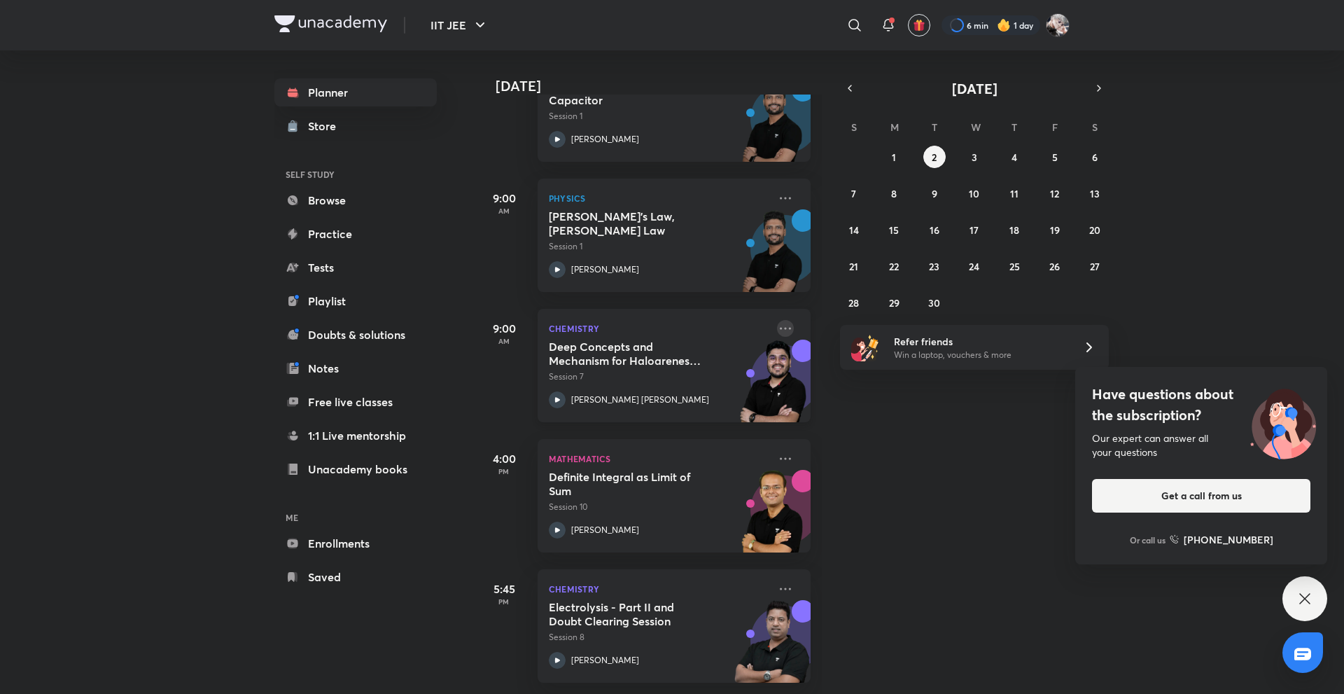
click at [777, 320] on icon at bounding box center [785, 328] width 17 height 17
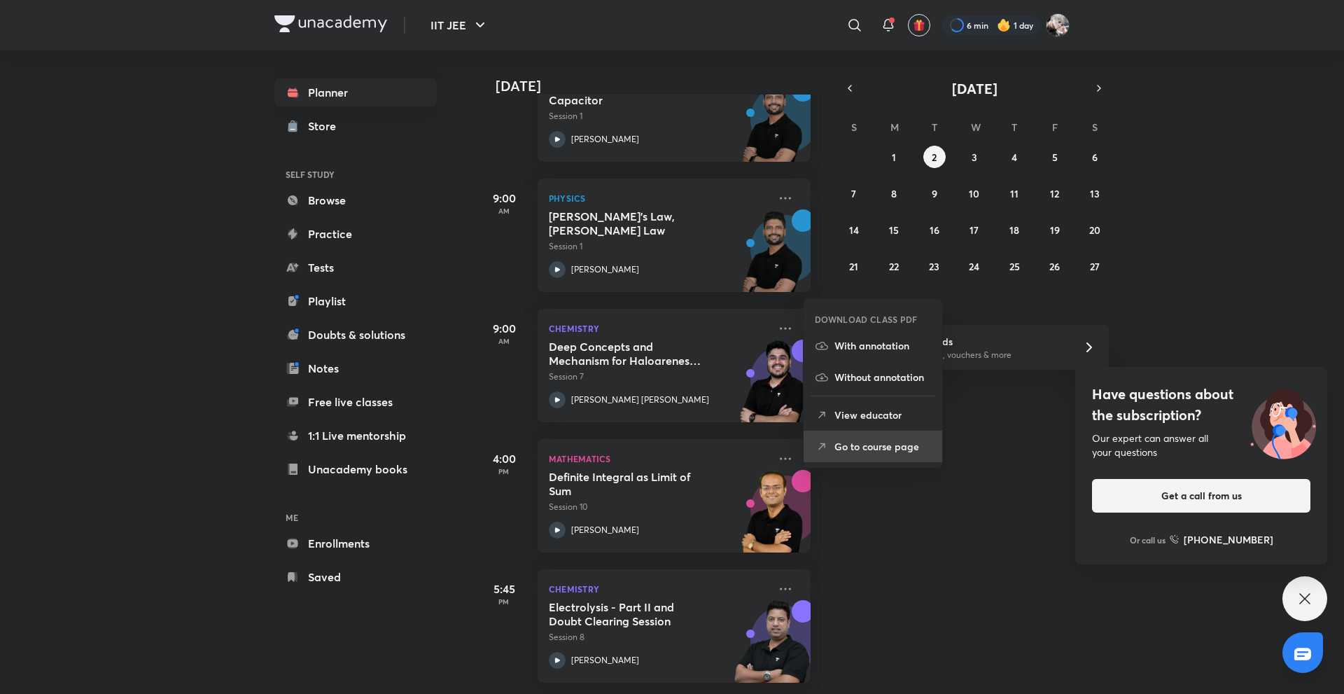
click at [824, 449] on icon at bounding box center [822, 447] width 14 height 14
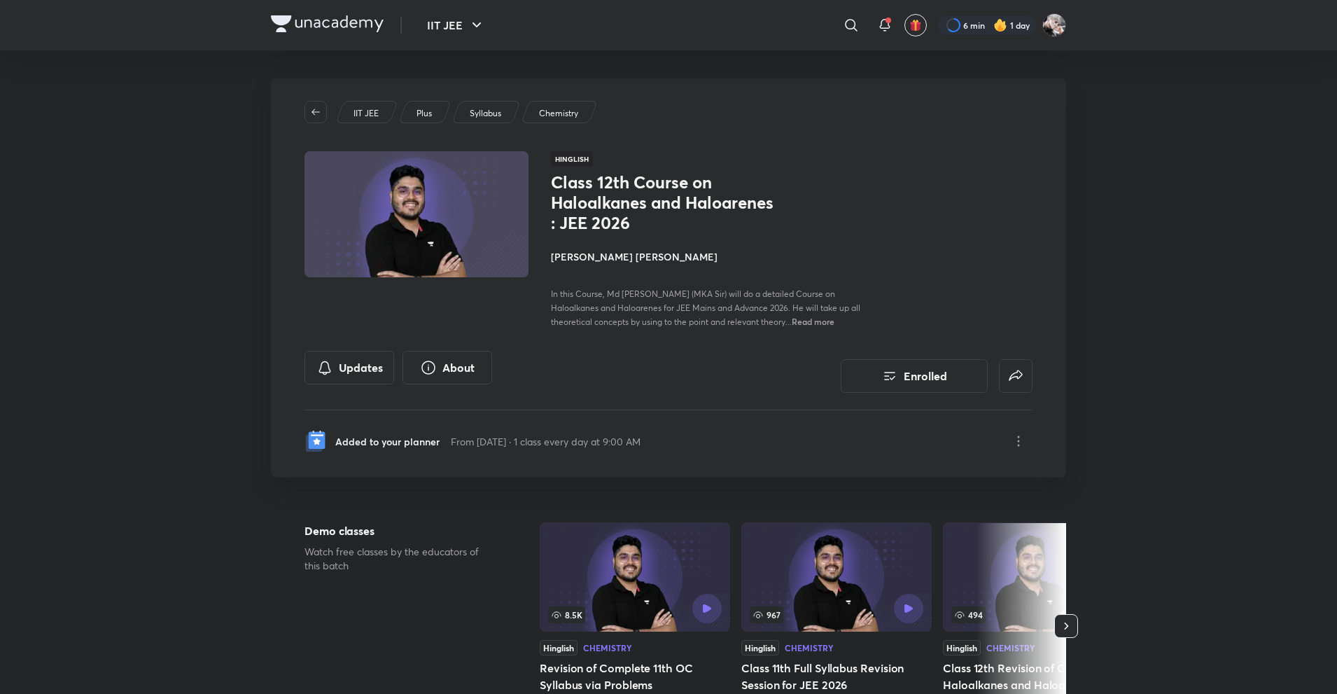
click at [601, 262] on h4 "[PERSON_NAME] [PERSON_NAME]" at bounding box center [708, 256] width 314 height 15
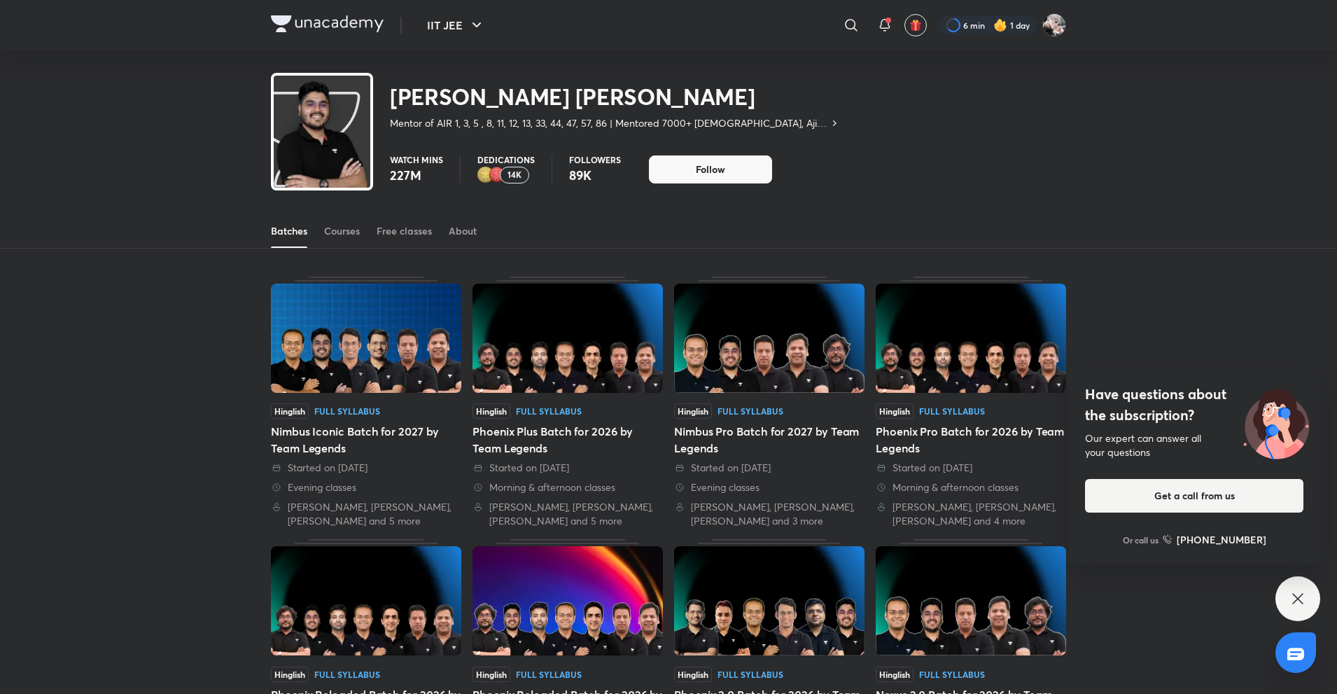
click at [304, 230] on div "Batches" at bounding box center [289, 231] width 36 height 14
click at [326, 235] on div "Courses" at bounding box center [342, 231] width 36 height 14
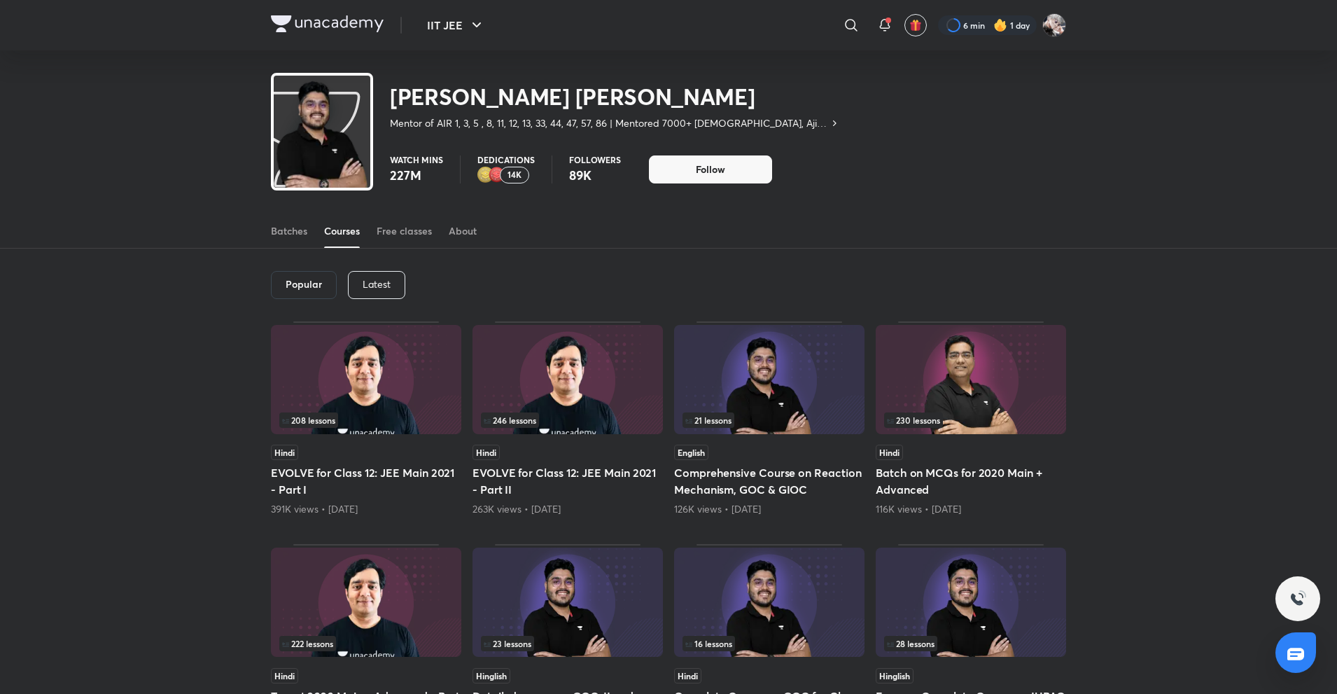
click at [375, 269] on div "Popular Latest" at bounding box center [668, 284] width 795 height 73
click at [385, 274] on div "Latest" at bounding box center [376, 285] width 57 height 28
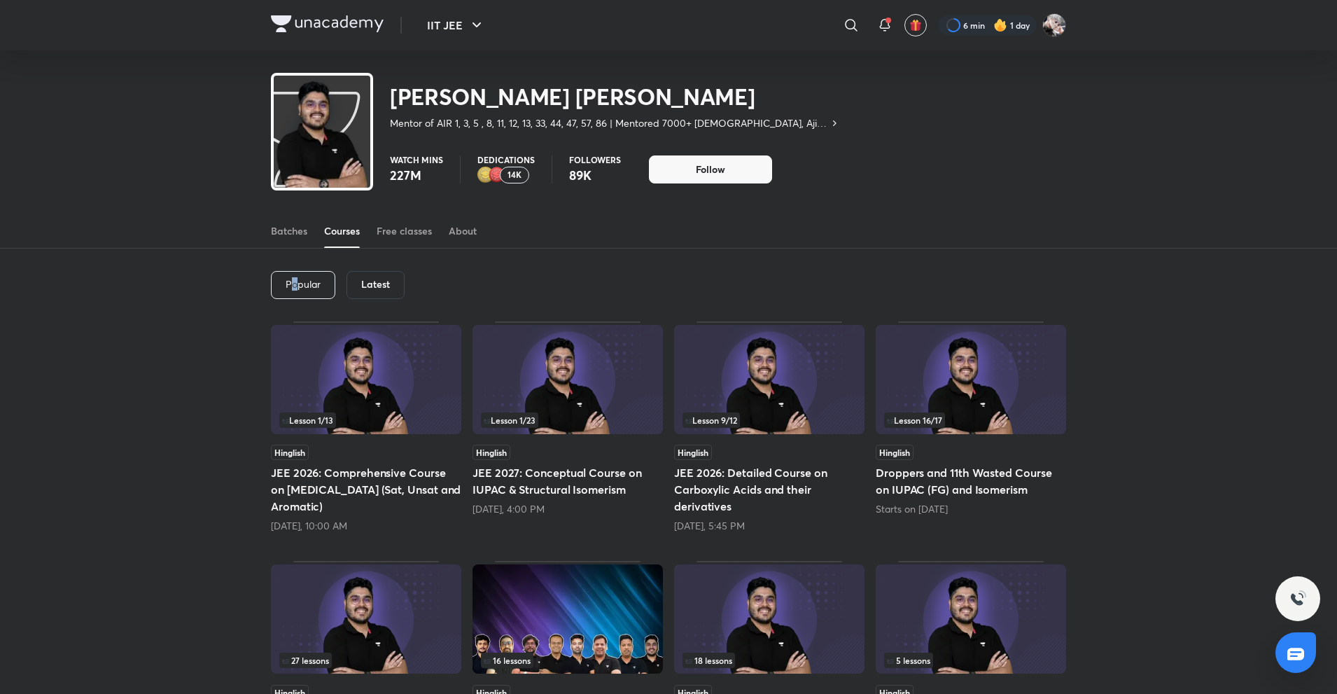
click at [297, 292] on div "Popular" at bounding box center [303, 285] width 64 height 28
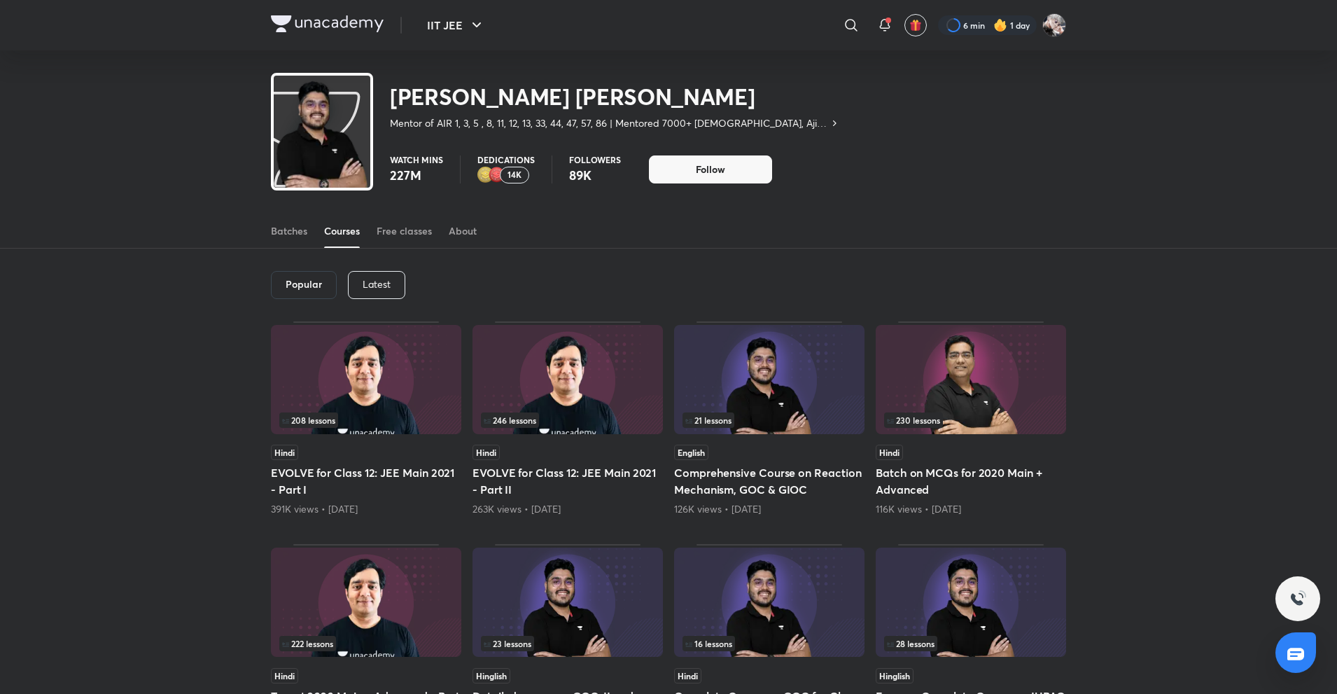
click at [206, 301] on div "Popular Latest 208 lessons Hindi EVOLVE for Class 12: JEE Main 2021 - Part I 39…" at bounding box center [668, 651] width 1337 height 807
click at [356, 282] on div "Latest" at bounding box center [376, 285] width 57 height 28
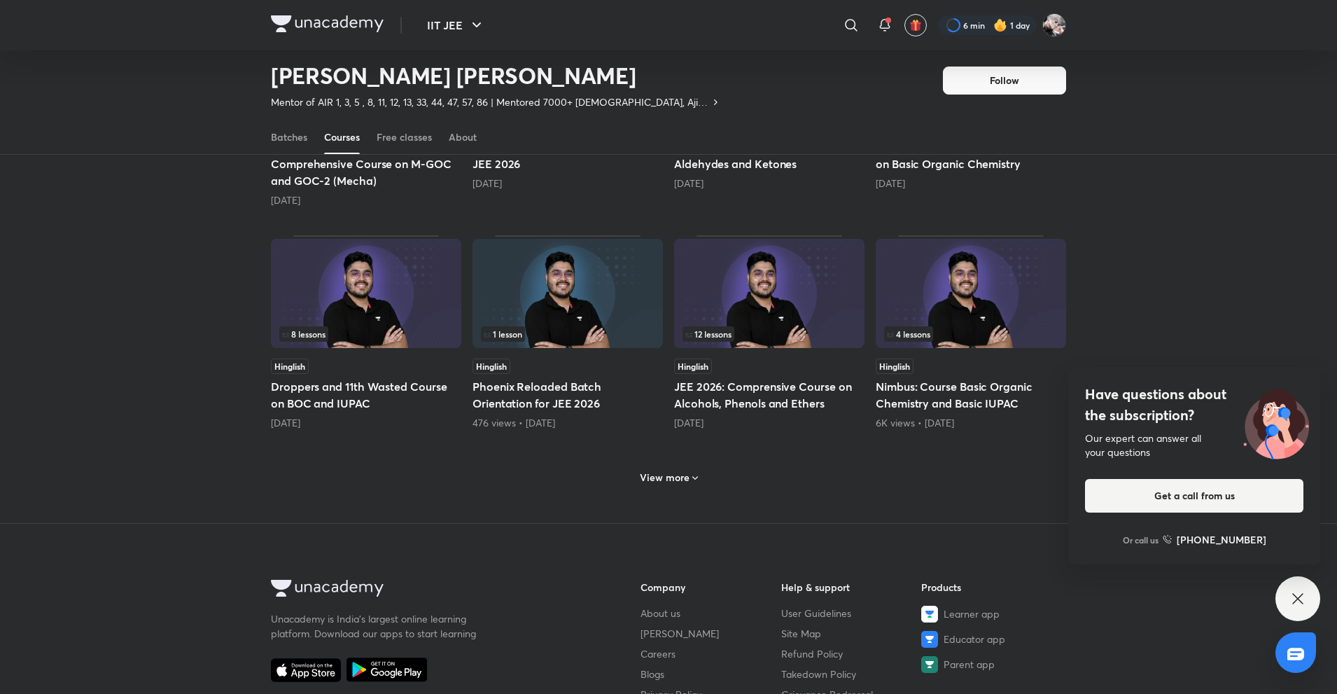
scroll to position [621, 0]
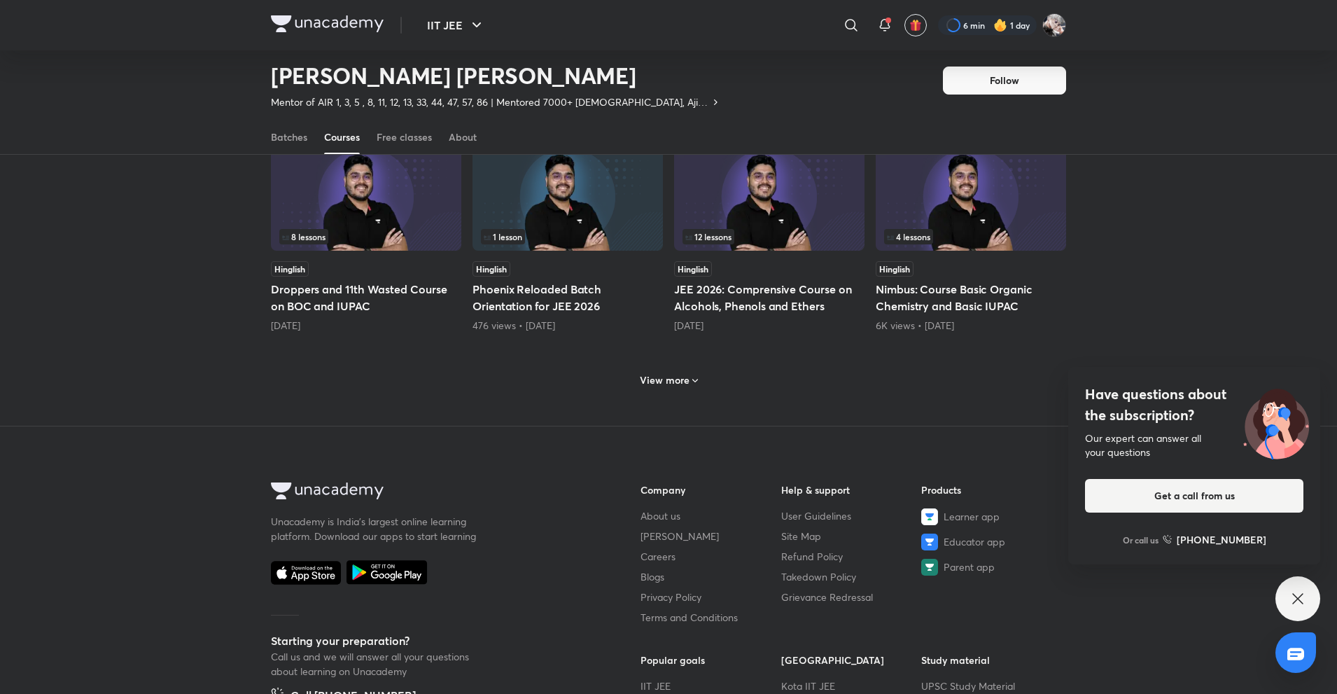
click at [654, 373] on h6 "View more" at bounding box center [665, 380] width 50 height 14
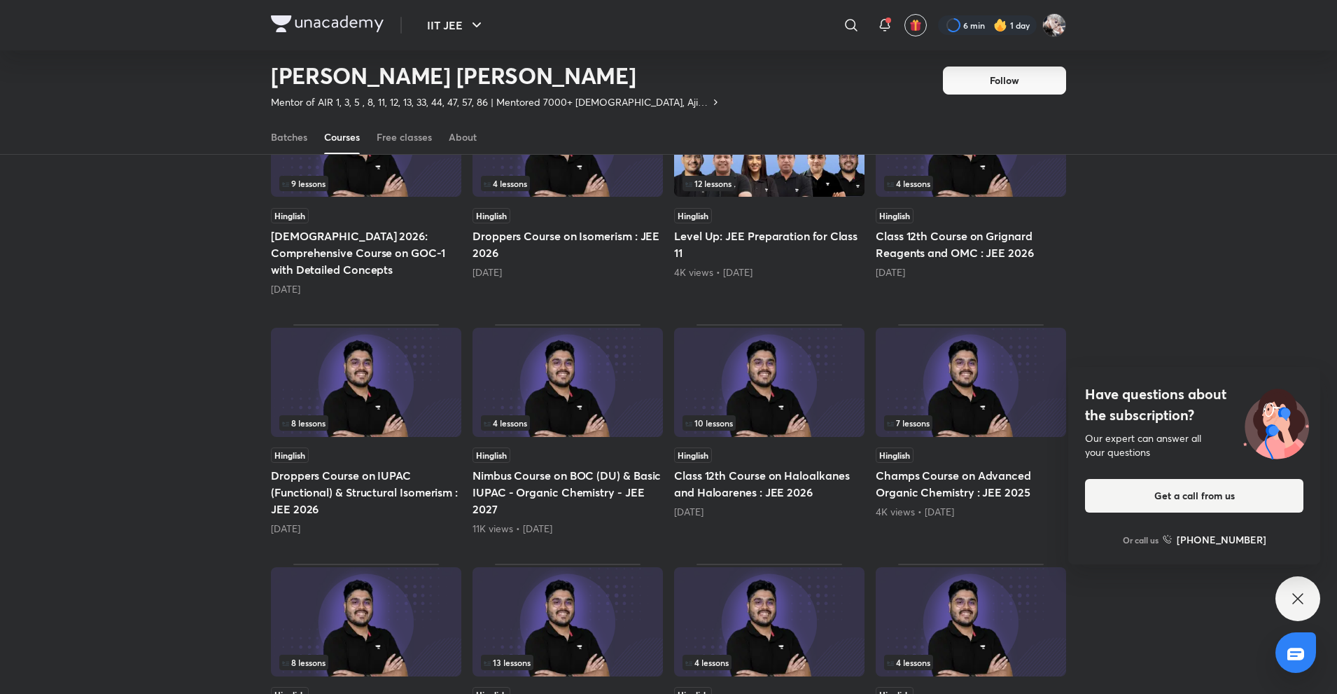
scroll to position [901, 0]
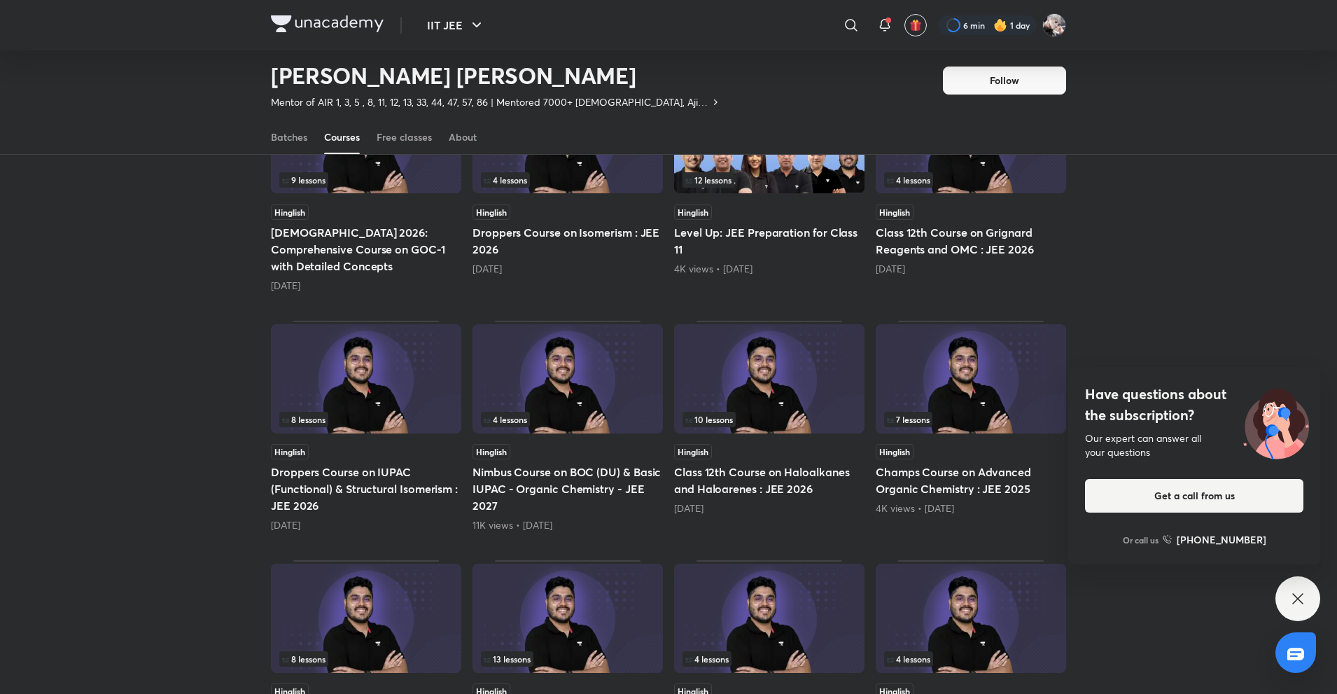
click at [892, 224] on h5 "Class 12th Course on Grignard Reagents and OMC : JEE 2026" at bounding box center [971, 241] width 190 height 34
click at [906, 224] on h5 "Class 12th Course on Grignard Reagents and OMC : JEE 2026" at bounding box center [971, 241] width 190 height 34
click at [978, 224] on h5 "Class 12th Course on Grignard Reagents and OMC : JEE 2026" at bounding box center [971, 241] width 190 height 34
click at [951, 171] on img at bounding box center [971, 138] width 190 height 109
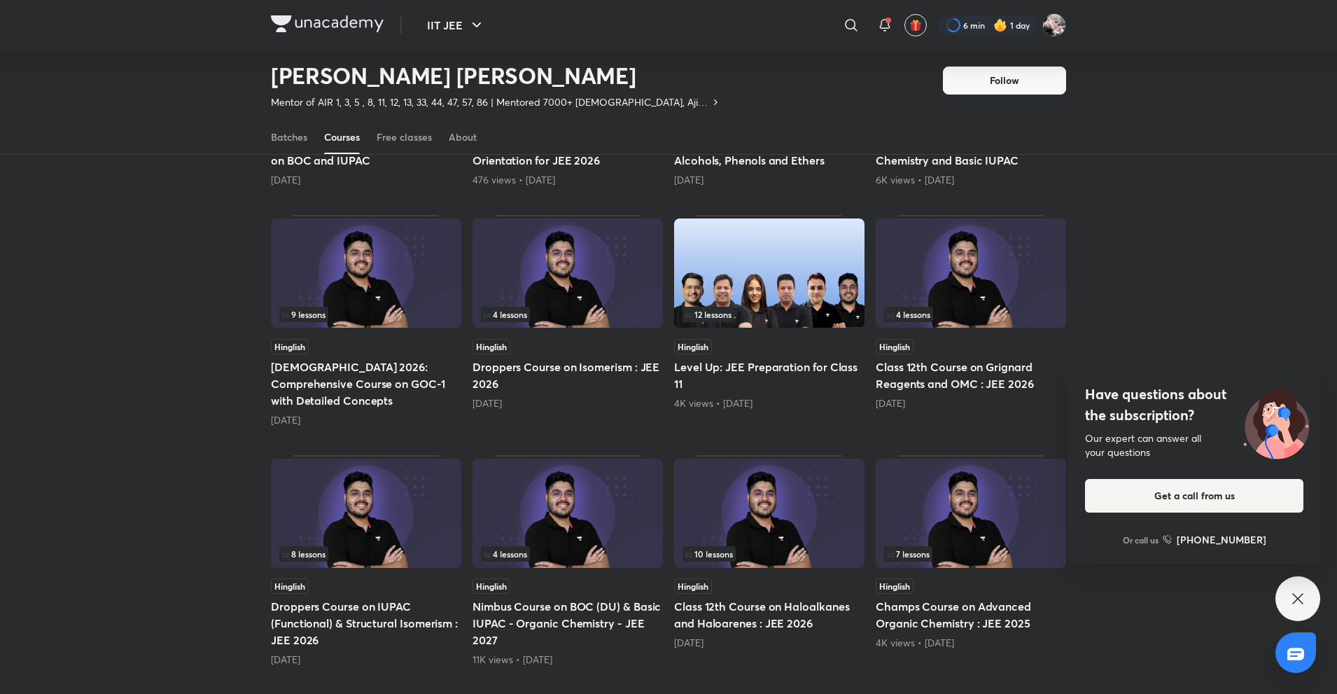
scroll to position [761, 0]
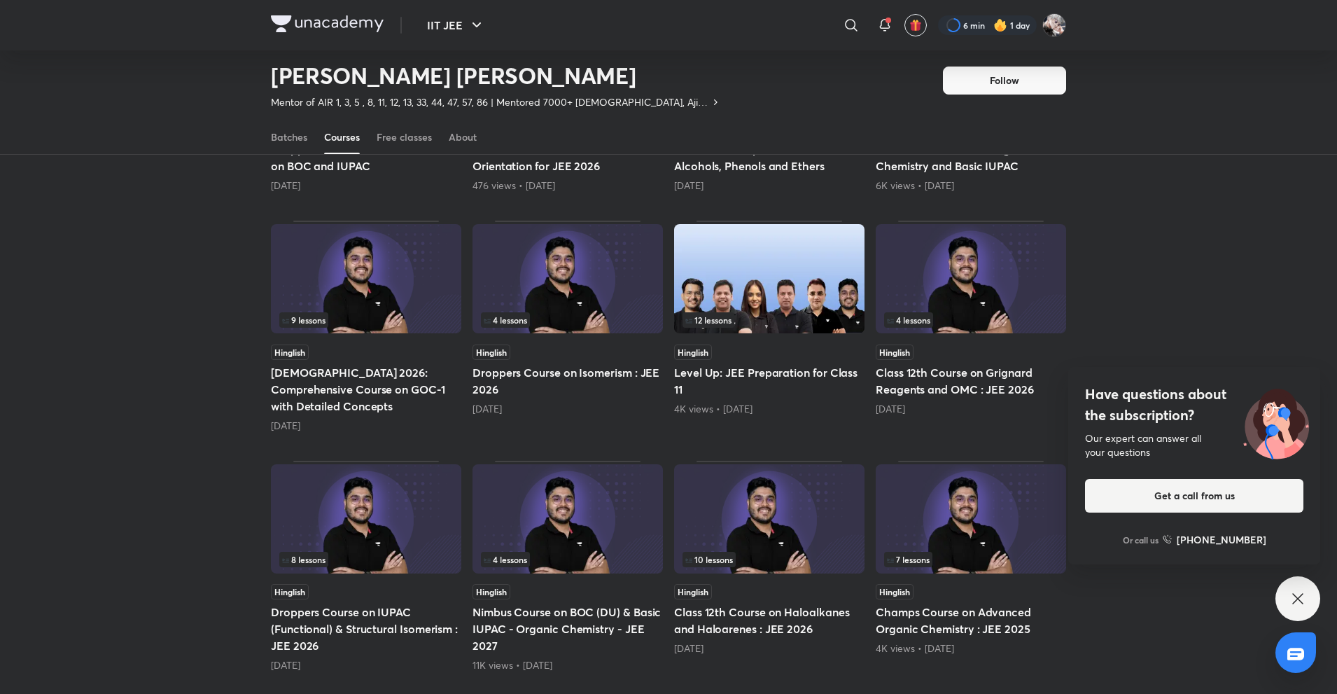
click at [948, 255] on img at bounding box center [971, 278] width 190 height 109
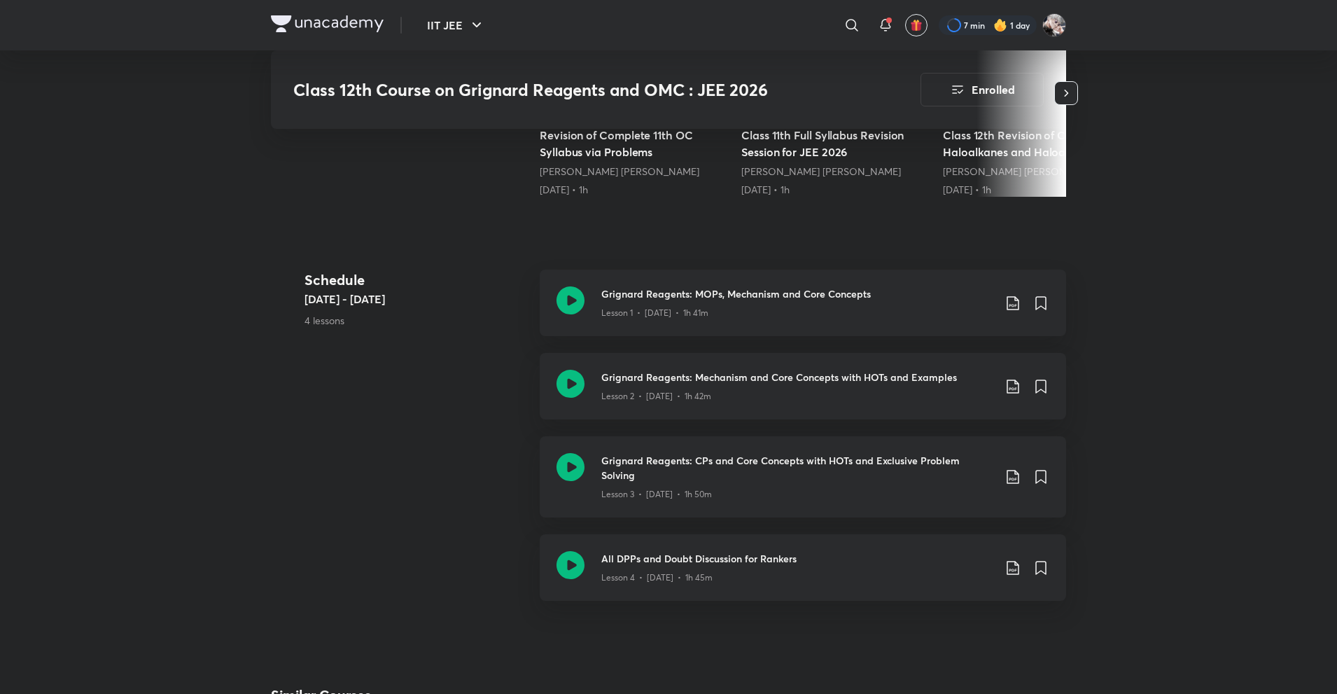
scroll to position [560, 0]
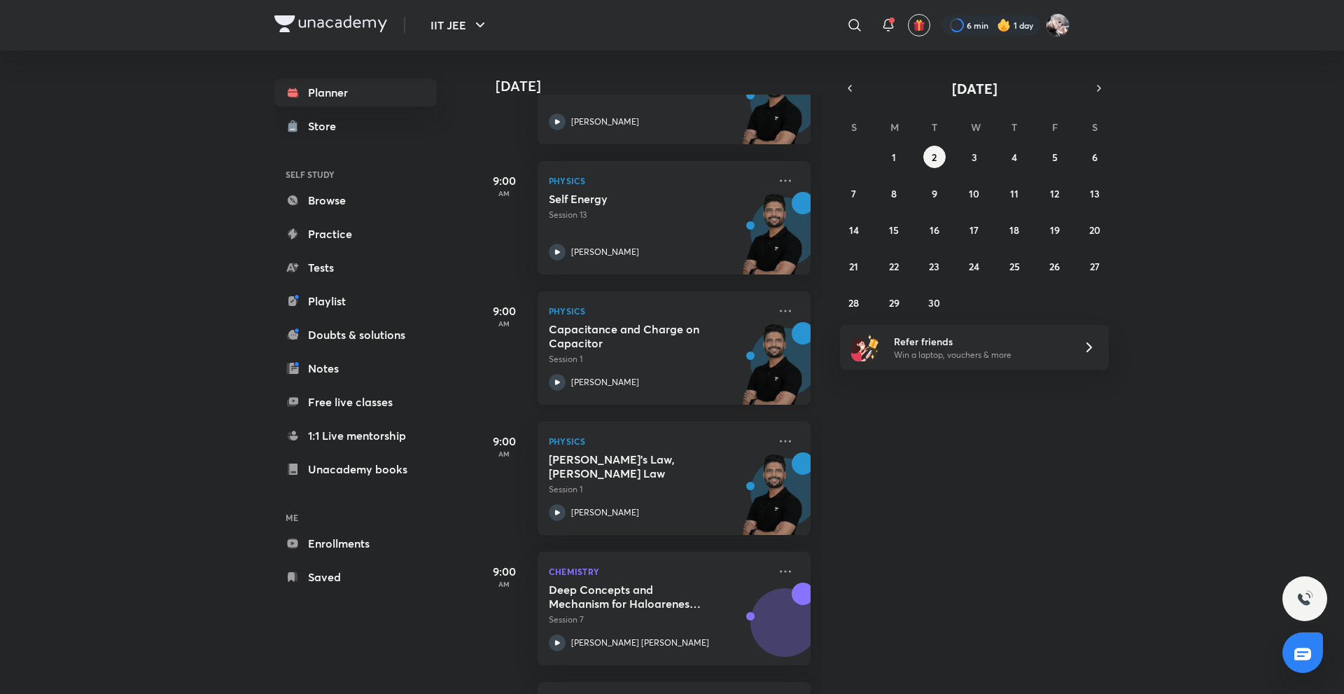
scroll to position [280, 0]
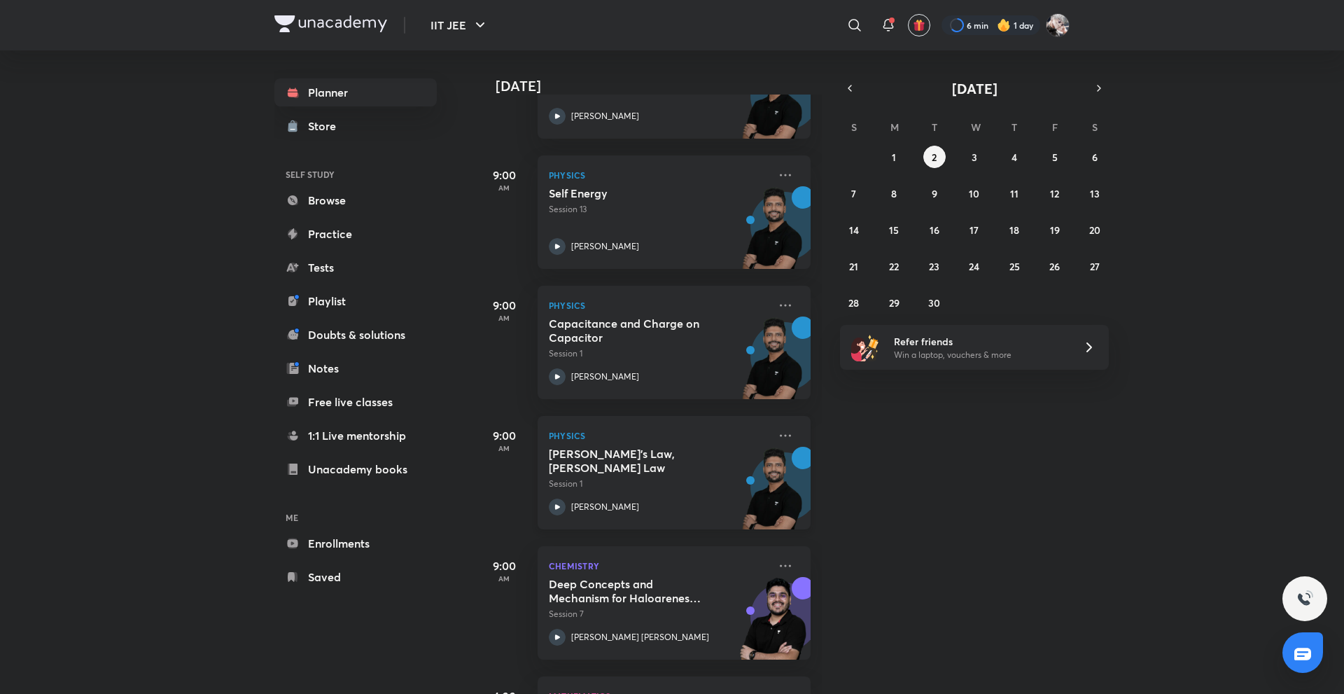
click at [691, 482] on div "Faraday's Law, Lenz Law Session 1 Prateek Jain" at bounding box center [659, 481] width 220 height 69
